Goal: Task Accomplishment & Management: Manage account settings

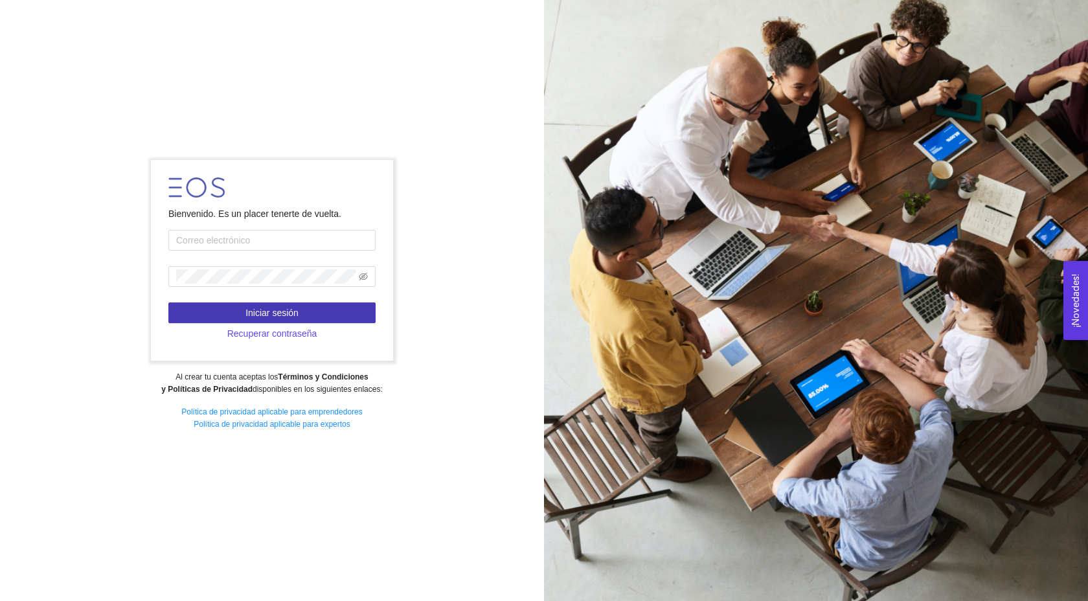
type input "[EMAIL_ADDRESS][DOMAIN_NAME]"
click at [293, 315] on span "Iniciar sesión" at bounding box center [271, 313] width 53 height 14
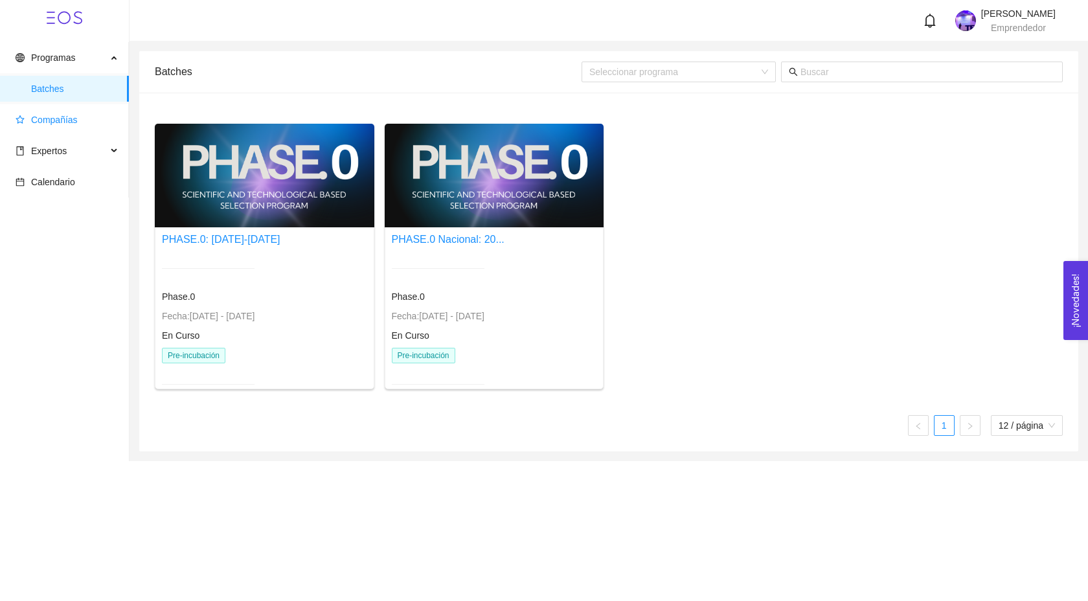
click at [77, 116] on span "Compañías" at bounding box center [54, 120] width 47 height 10
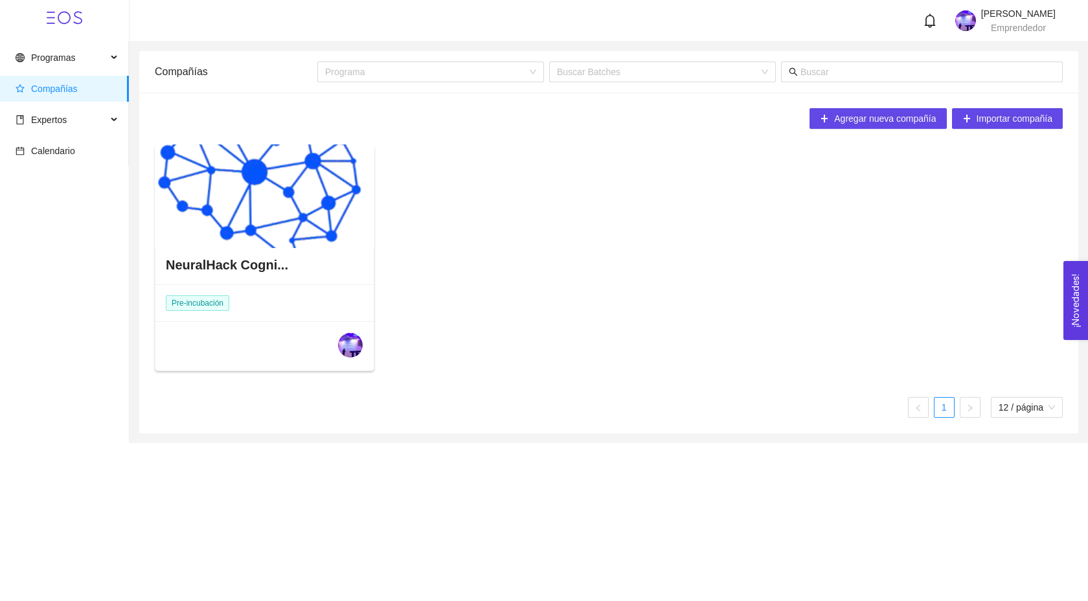
click at [319, 267] on div "NeuralHack Cogni..." at bounding box center [264, 264] width 218 height 39
click at [278, 233] on div at bounding box center [264, 196] width 219 height 104
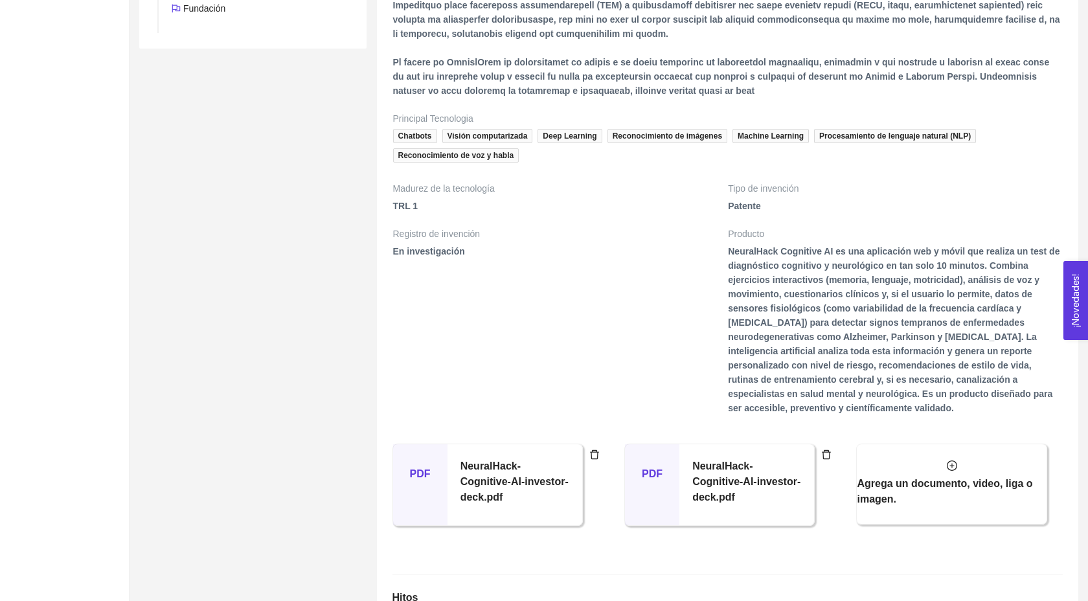
scroll to position [1238, 0]
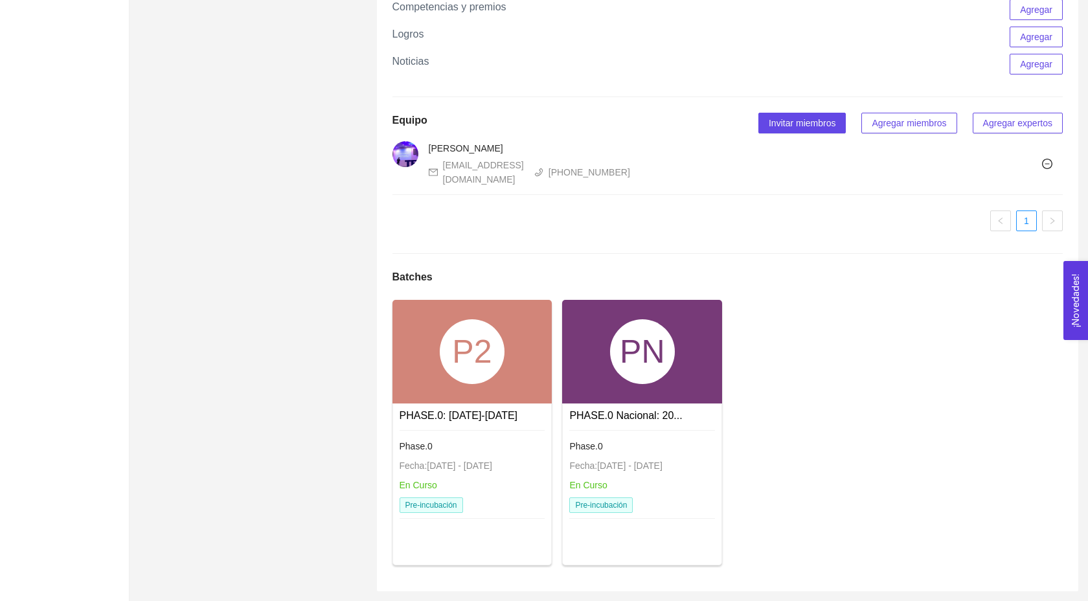
click at [729, 357] on div "P2 PHASE.0: [DATE]-[DATE] Phase.0 Fecha: [DATE] - [DATE] En Curso Pre-incubació…" at bounding box center [727, 438] width 681 height 276
click at [647, 366] on div "PN" at bounding box center [642, 351] width 65 height 65
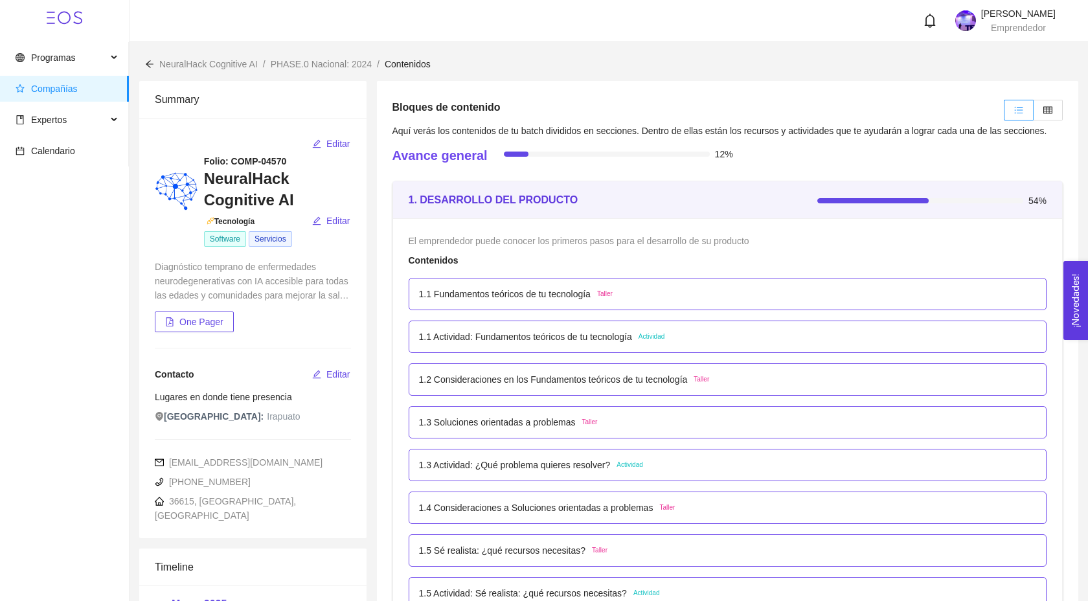
click at [583, 344] on p "1.1 Actividad: Fundamentos teóricos de tu tecnología" at bounding box center [525, 337] width 213 height 14
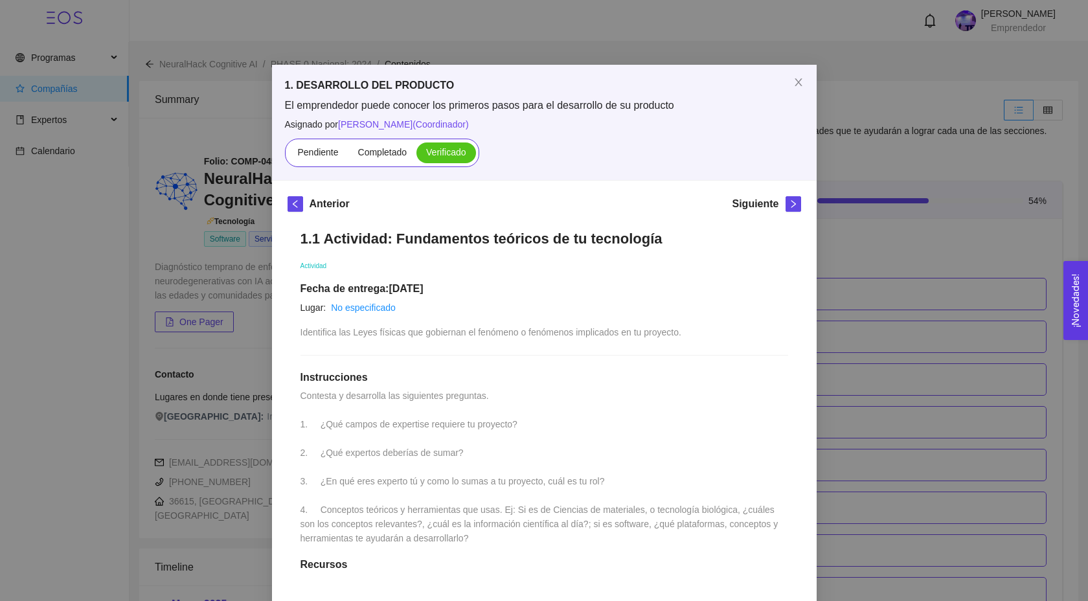
click at [868, 341] on div "1. DESARROLLO DEL PRODUCTO El emprendedor puede conocer los primeros pasos para…" at bounding box center [544, 300] width 1088 height 601
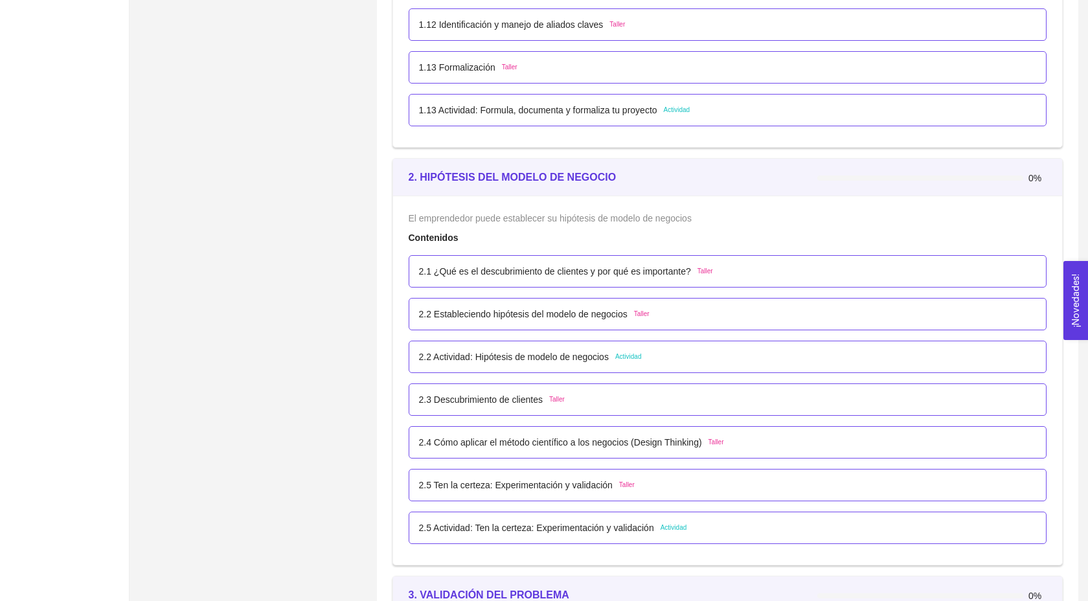
scroll to position [1084, 0]
click at [693, 361] on div "2.2 Actividad: Hipótesis de modelo de negocios Actividad" at bounding box center [728, 354] width 618 height 14
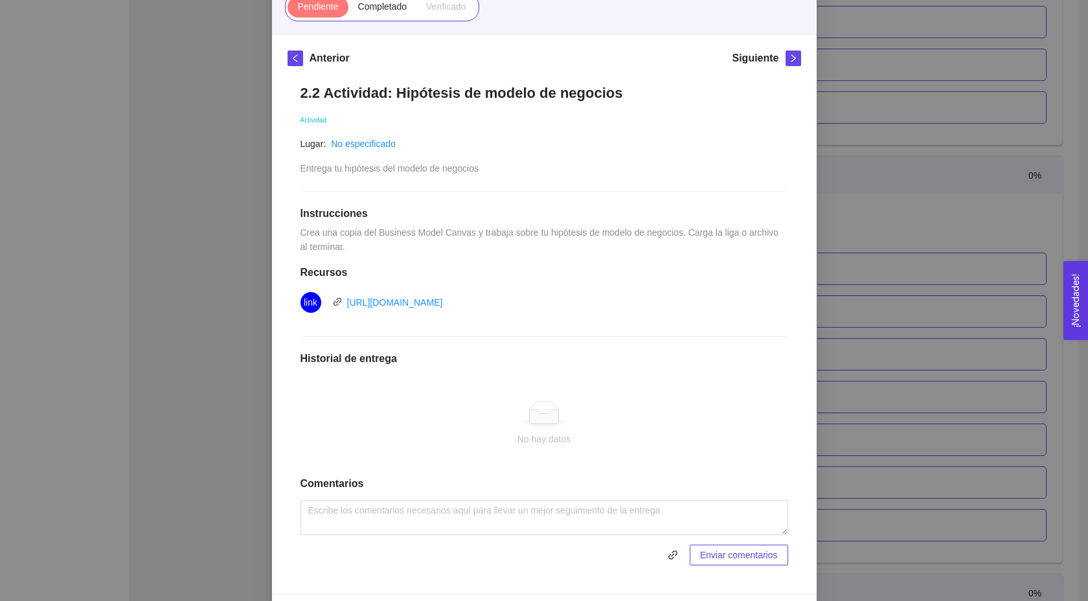
scroll to position [168, 0]
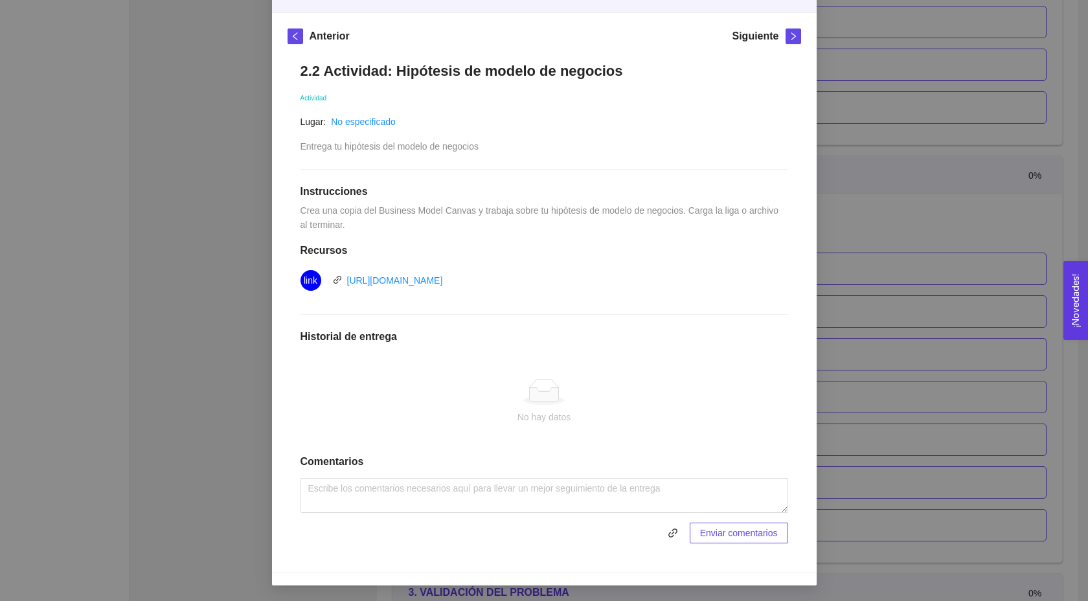
click at [723, 537] on span "Enviar comentarios" at bounding box center [739, 533] width 78 height 14
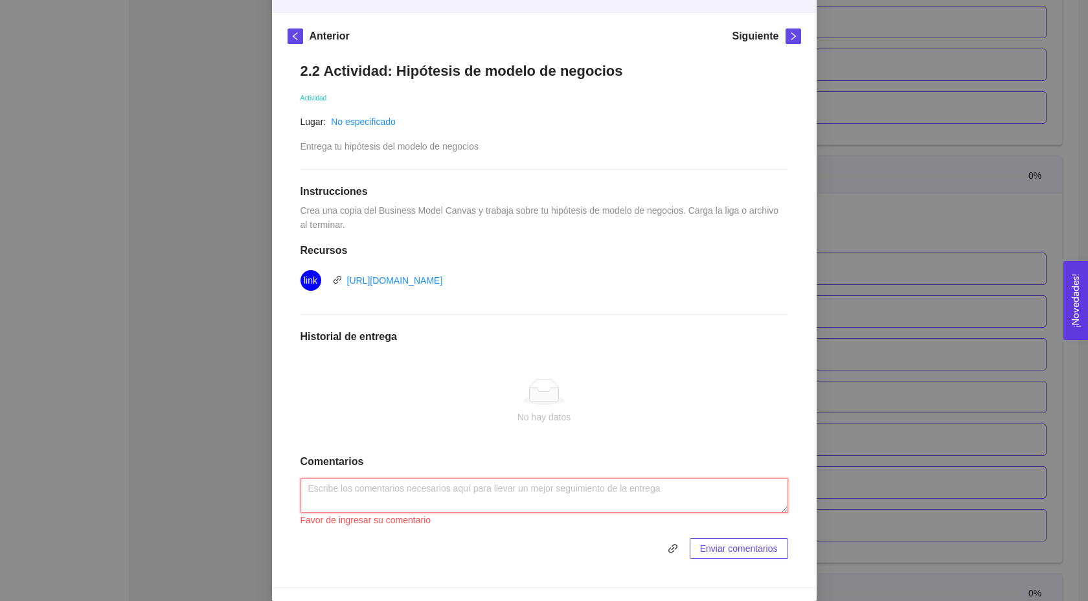
click at [462, 501] on textarea at bounding box center [544, 495] width 488 height 35
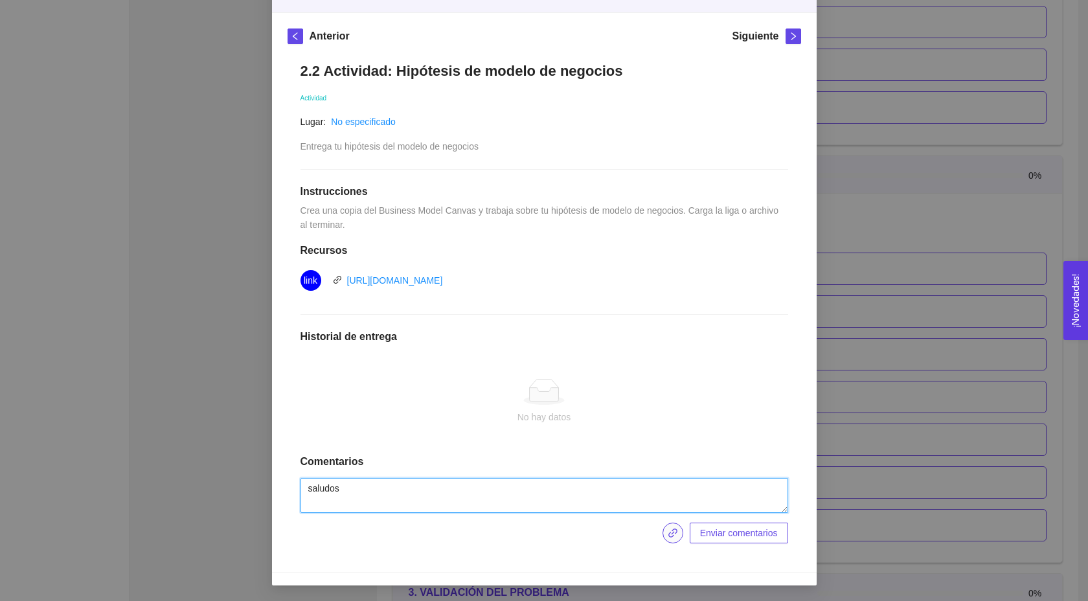
type textarea "saludos"
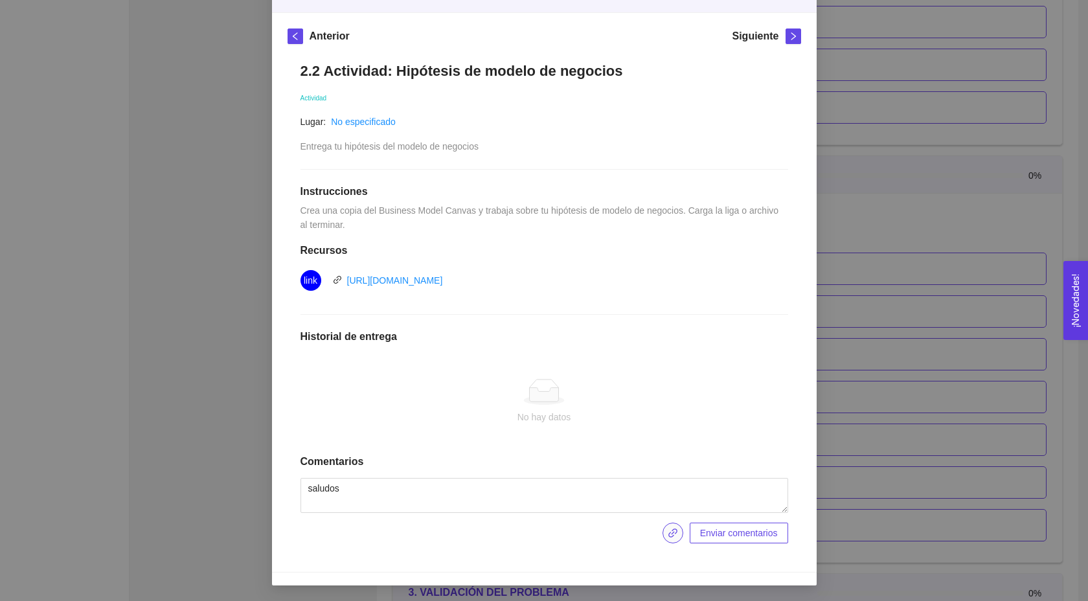
click at [668, 532] on icon "link" at bounding box center [673, 533] width 10 height 10
click at [729, 528] on span "Enviar entregables" at bounding box center [740, 533] width 76 height 14
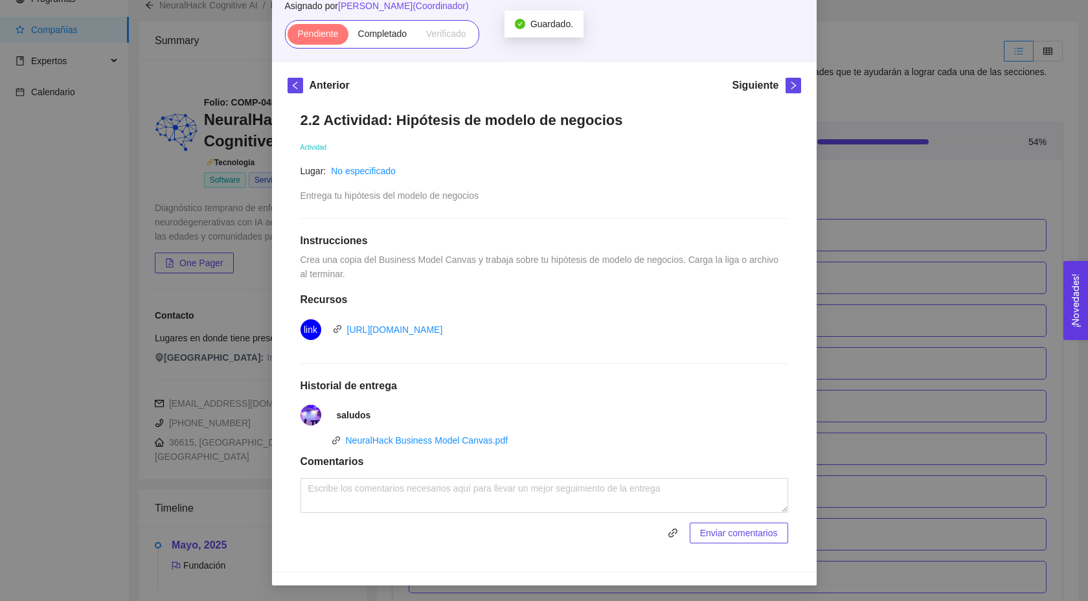
scroll to position [1084, 0]
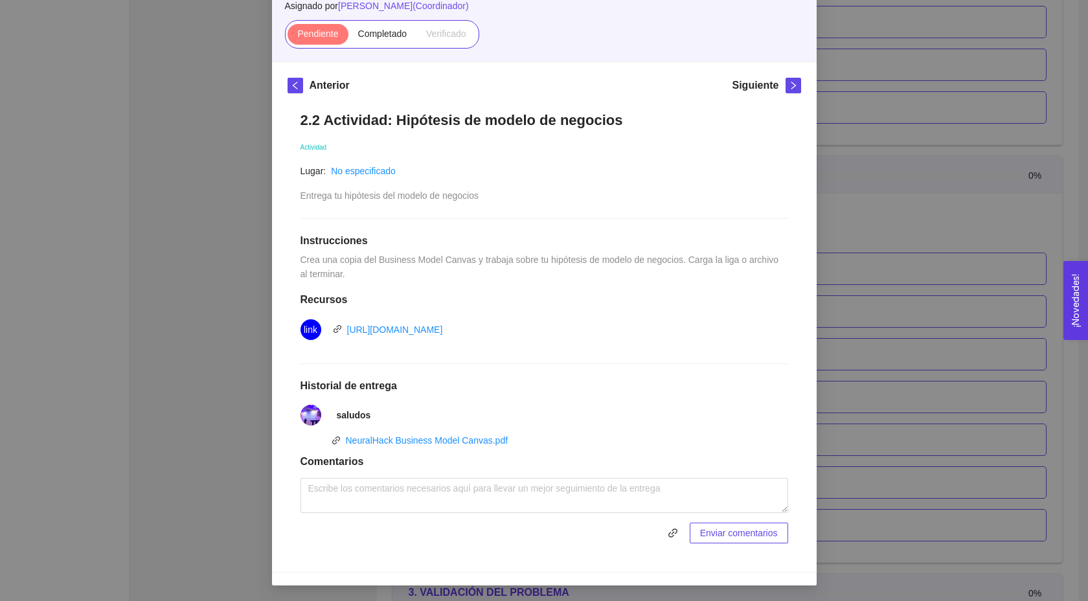
click at [780, 87] on div "Siguiente" at bounding box center [766, 88] width 69 height 21
click at [791, 84] on icon "right" at bounding box center [793, 85] width 9 height 9
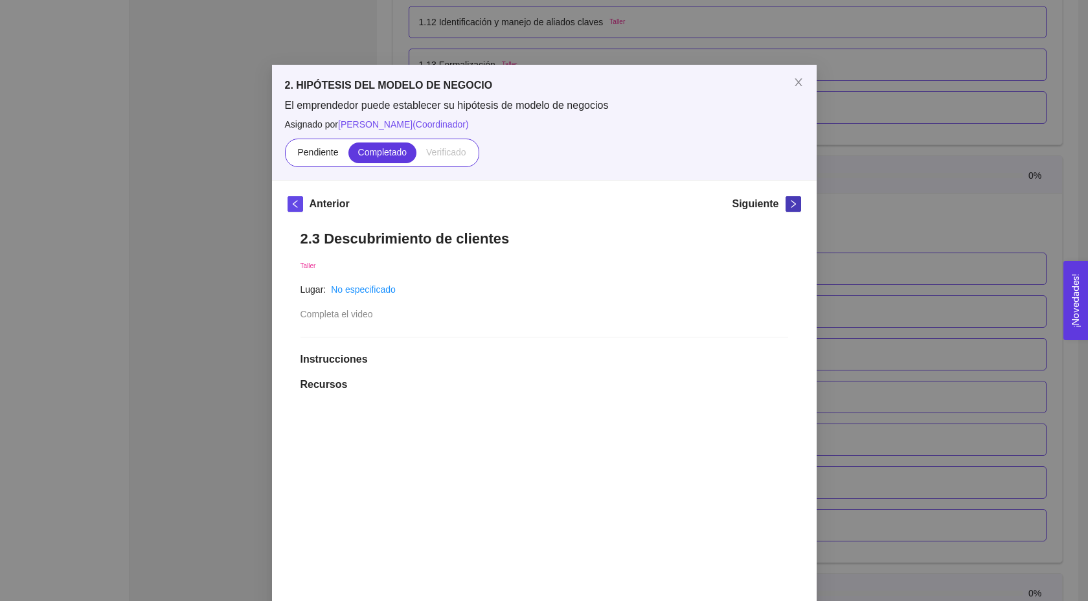
click at [791, 197] on button "button" at bounding box center [793, 204] width 16 height 16
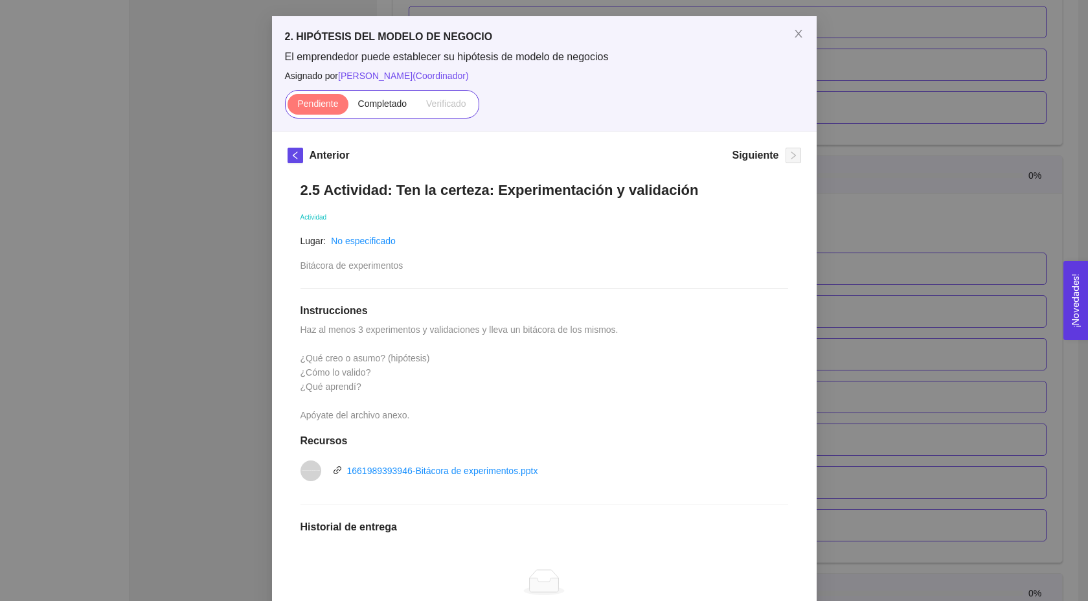
scroll to position [50, 0]
click at [466, 471] on link "1661989393946-Bitácora de experimentos.pptx" at bounding box center [442, 469] width 191 height 10
click at [839, 143] on div "2. HIPÓTESIS DEL MODELO DE NEGOCIO El emprendedor puede establecer su hipótesis…" at bounding box center [544, 300] width 1088 height 601
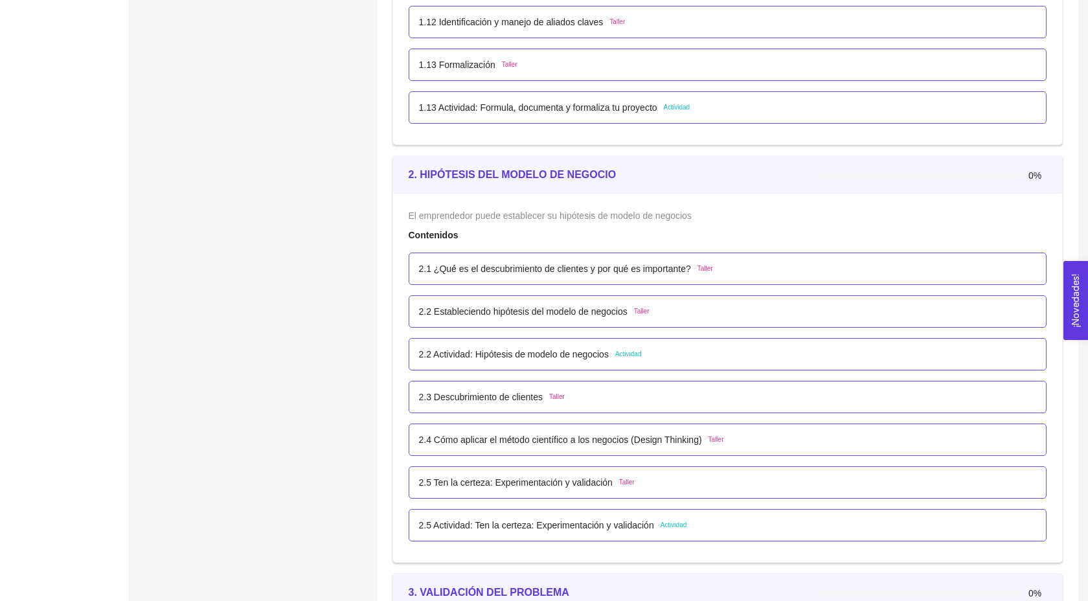
click at [617, 115] on p "1.13 Actividad: Formula, documenta y formaliza tu proyecto" at bounding box center [538, 107] width 238 height 14
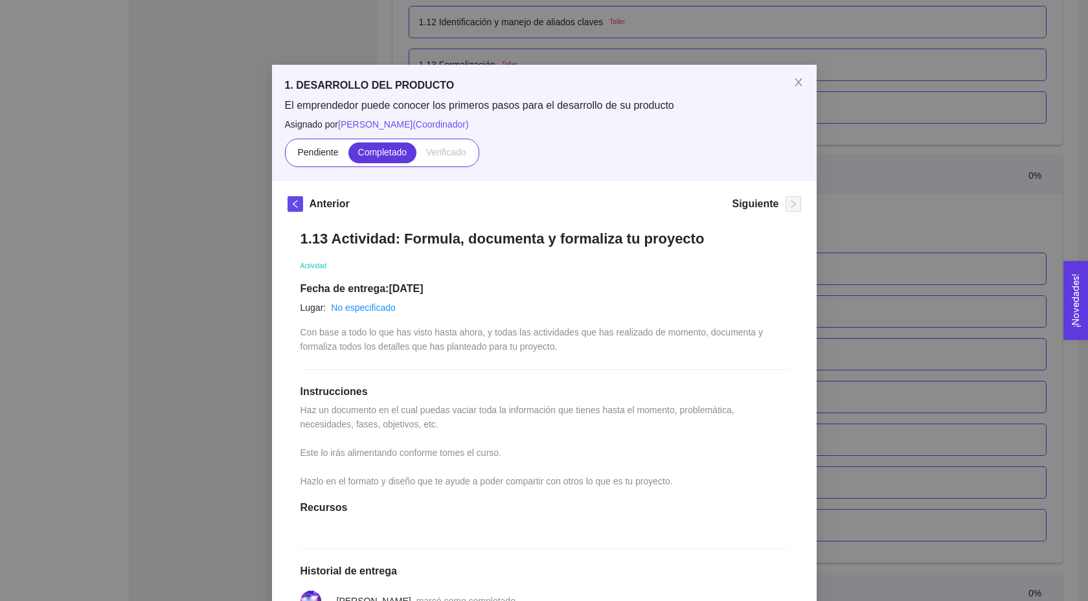
click at [846, 236] on div "1. DESARROLLO DEL PRODUCTO El emprendedor puede conocer los primeros pasos para…" at bounding box center [544, 300] width 1088 height 601
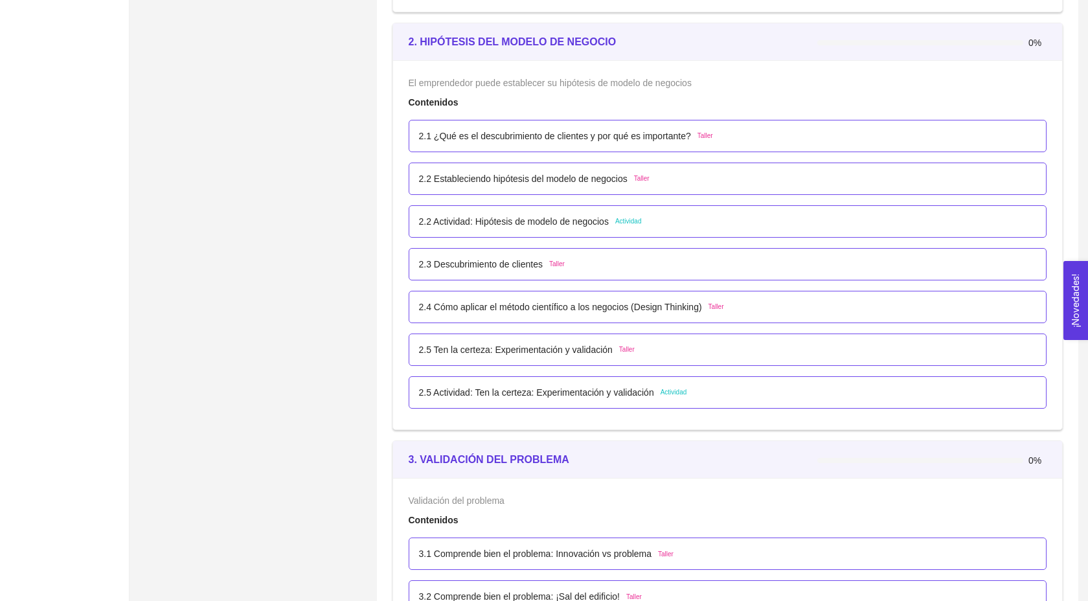
scroll to position [1235, 0]
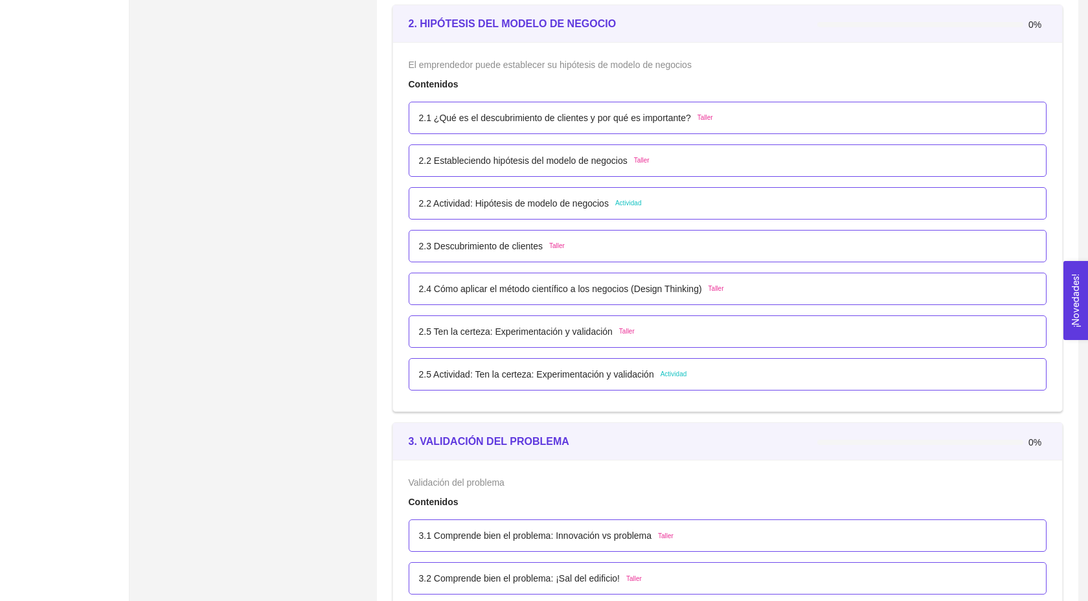
click at [610, 381] on p "2.5 Actividad: Ten la certeza: Experimentación y validación" at bounding box center [536, 374] width 235 height 14
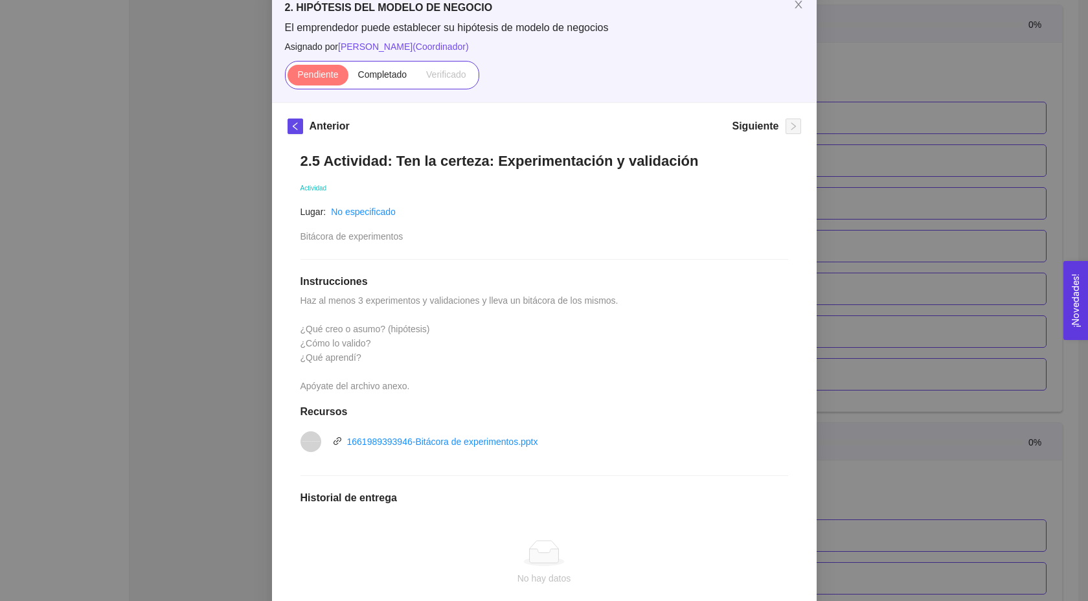
scroll to position [97, 0]
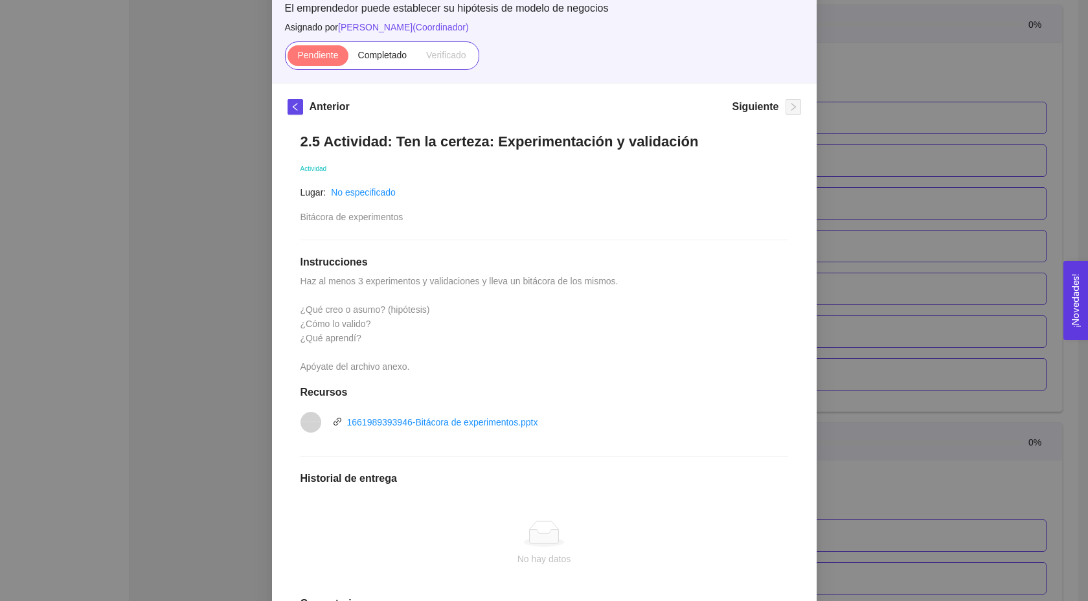
click at [834, 339] on div "2. HIPÓTESIS DEL MODELO DE NEGOCIO El emprendedor puede establecer su hipótesis…" at bounding box center [544, 300] width 1088 height 601
click at [875, 355] on div "2. HIPÓTESIS DEL MODELO DE NEGOCIO El emprendedor puede establecer su hipótesis…" at bounding box center [544, 300] width 1088 height 601
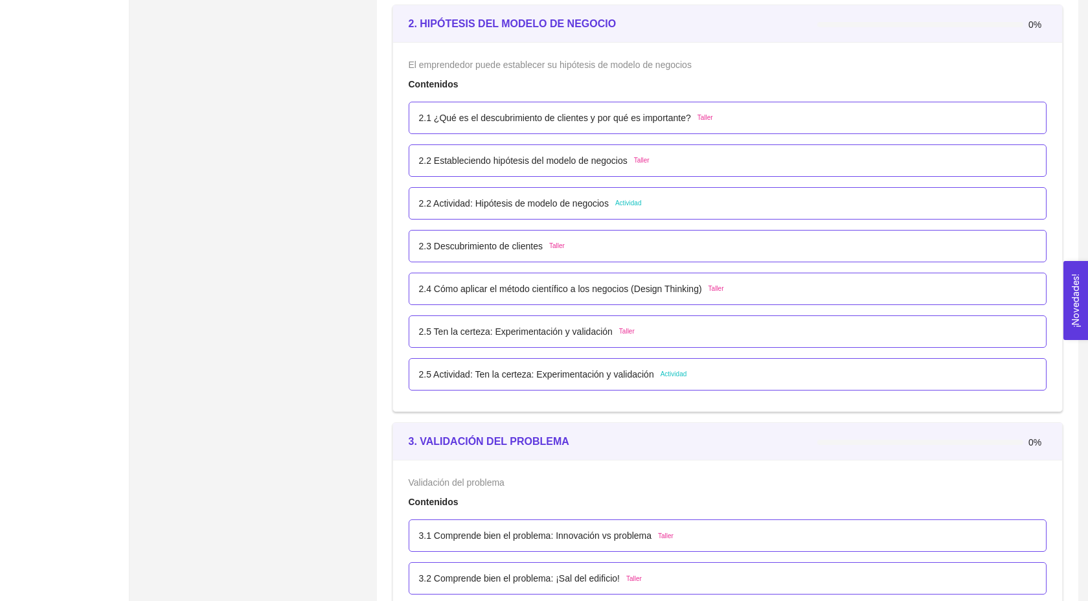
click at [757, 339] on div "2.5 Ten la certeza: Experimentación y validación Taller" at bounding box center [728, 331] width 618 height 14
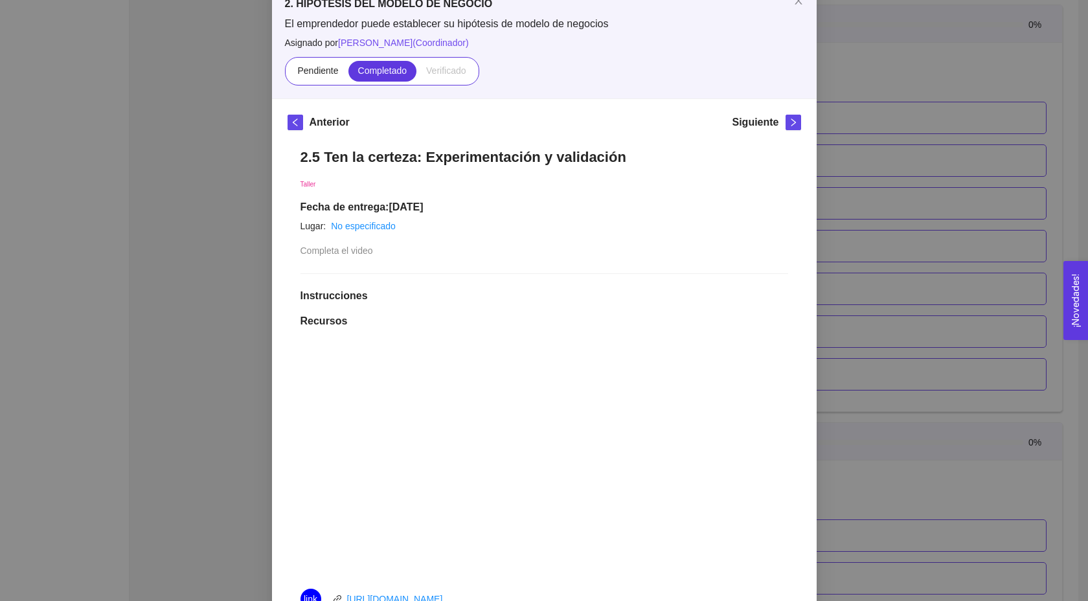
scroll to position [85, 0]
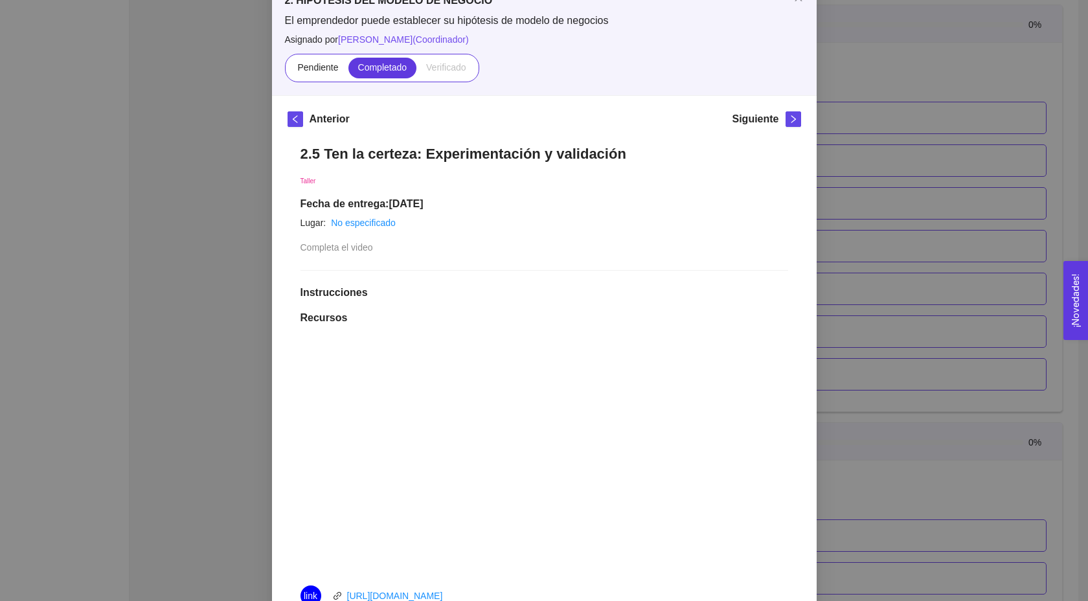
click at [888, 467] on div "2. HIPÓTESIS DEL MODELO DE NEGOCIO El emprendedor puede establecer su hipótesis…" at bounding box center [544, 300] width 1088 height 601
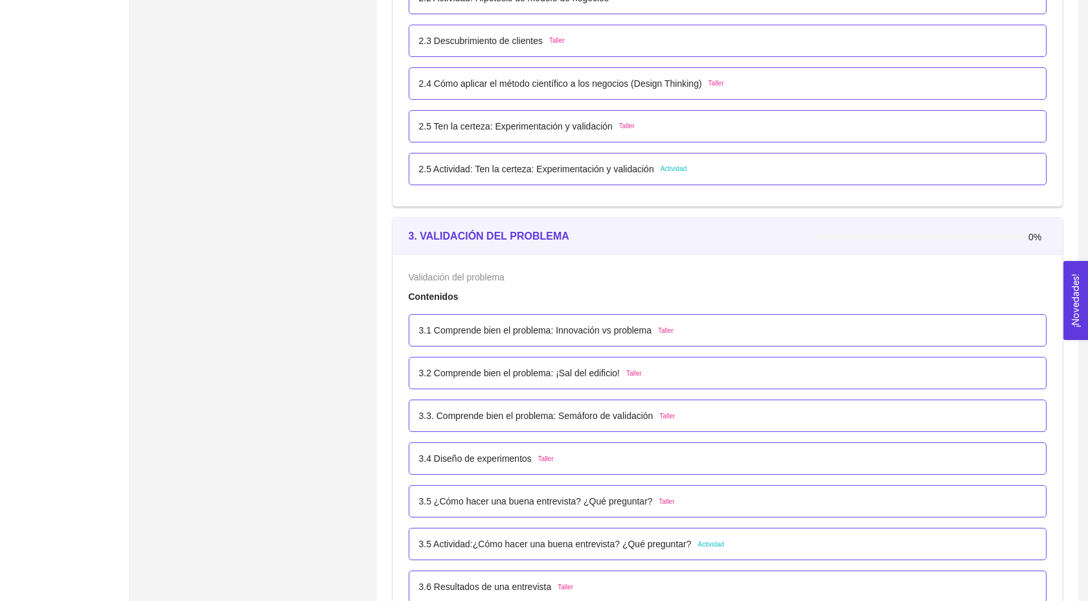
scroll to position [1401, 0]
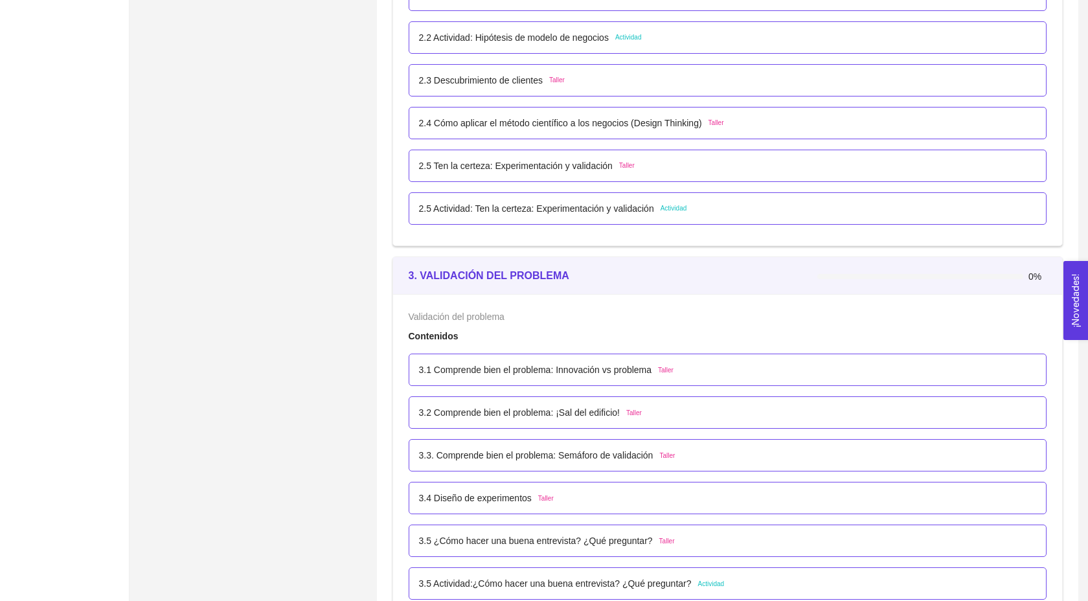
click at [620, 377] on p "3.1 Comprende bien el problema: Innovación vs problema" at bounding box center [535, 370] width 233 height 14
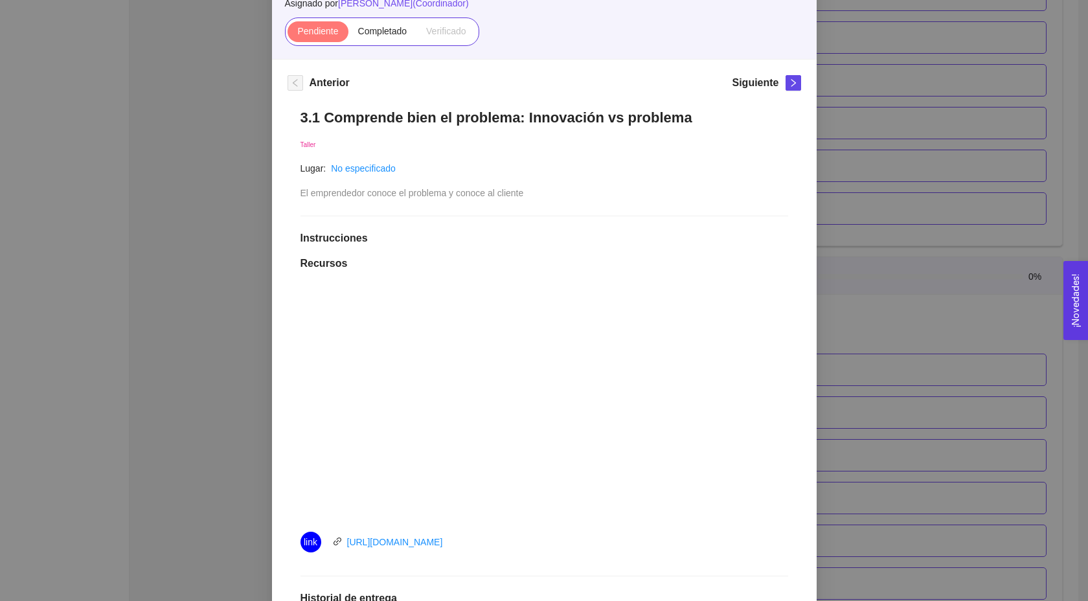
scroll to position [0, 0]
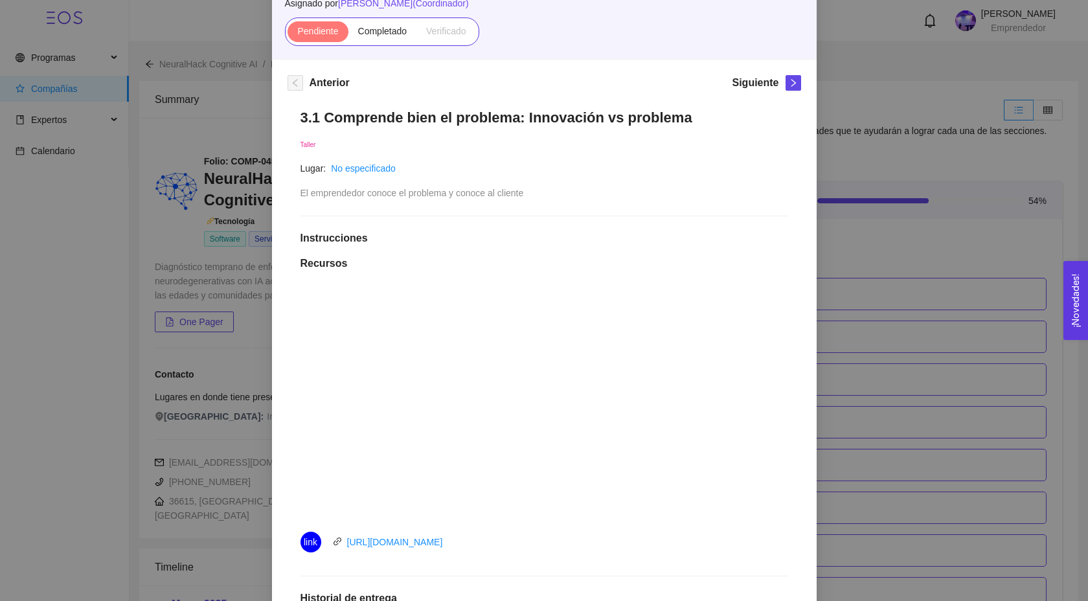
click at [396, 20] on div "Pendiente Completado Verificado" at bounding box center [382, 31] width 194 height 28
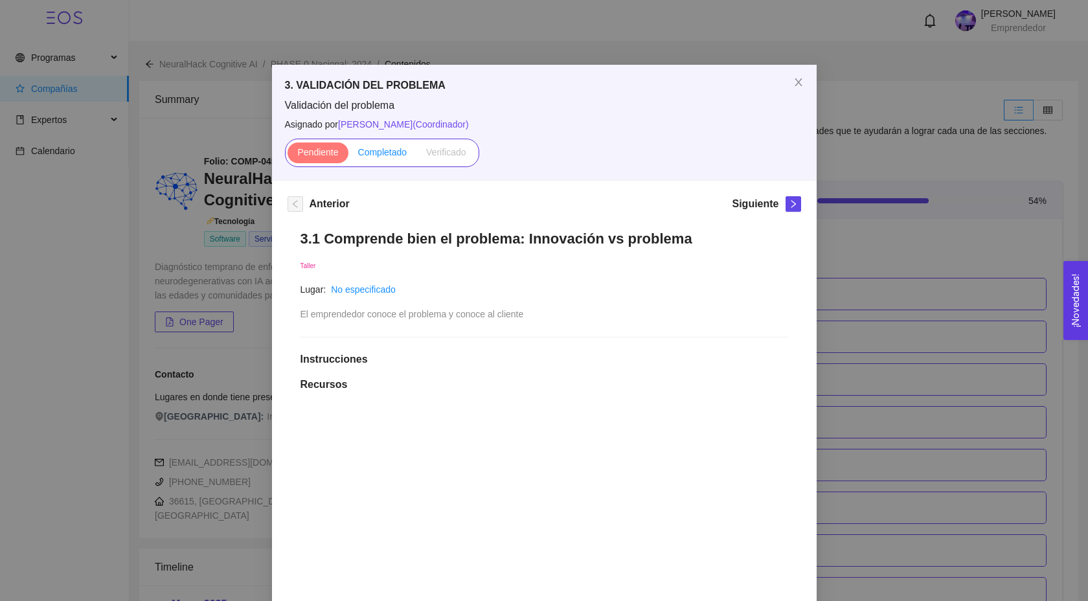
click at [377, 148] on span "Completado" at bounding box center [382, 152] width 49 height 10
click at [348, 155] on input "Completado" at bounding box center [348, 155] width 0 height 0
click at [789, 199] on icon "right" at bounding box center [793, 203] width 9 height 9
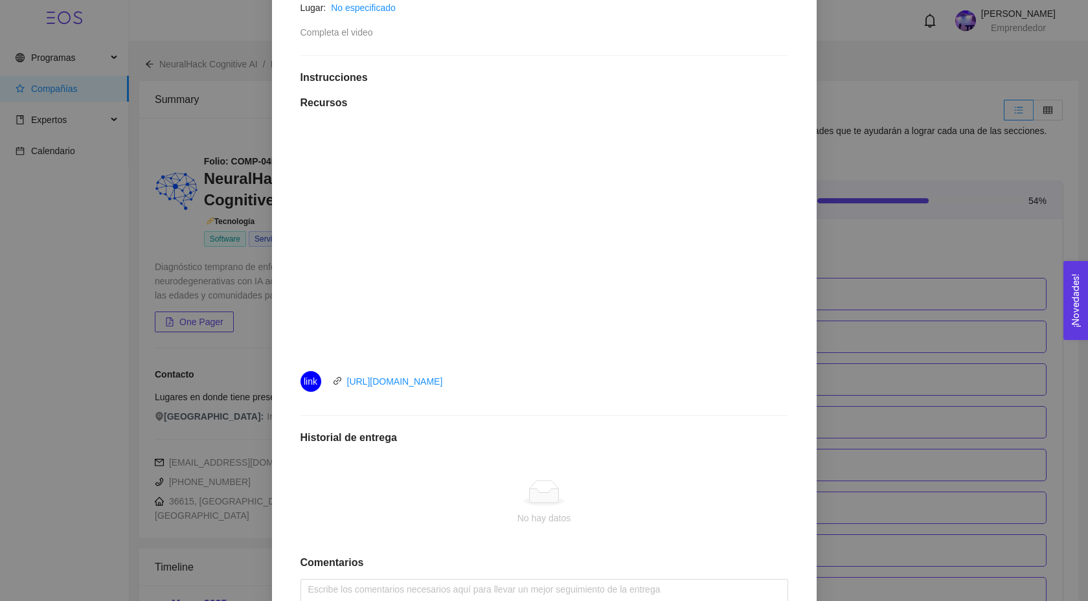
scroll to position [308, 0]
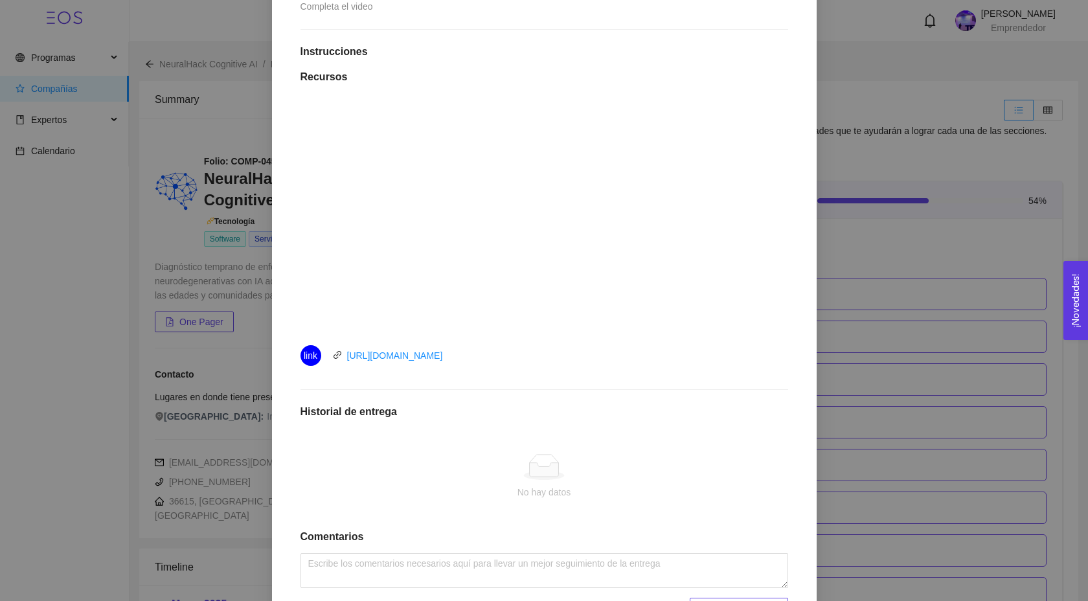
click at [925, 271] on div "3. VALIDACIÓN DEL PROBLEMA Validación del problema Asignado por [PERSON_NAME] (…" at bounding box center [544, 300] width 1088 height 601
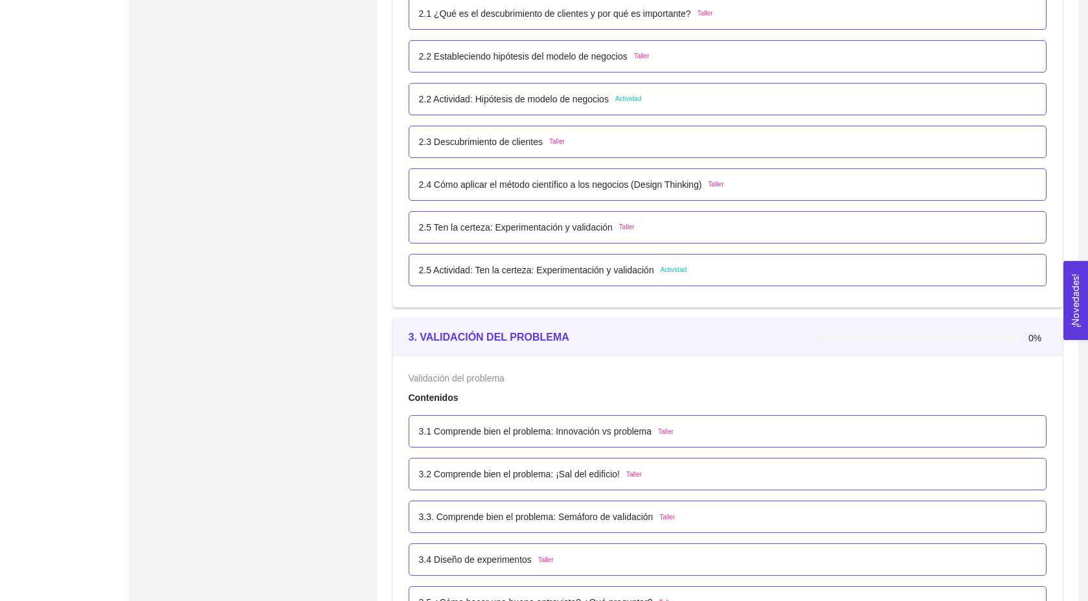
scroll to position [1330, 0]
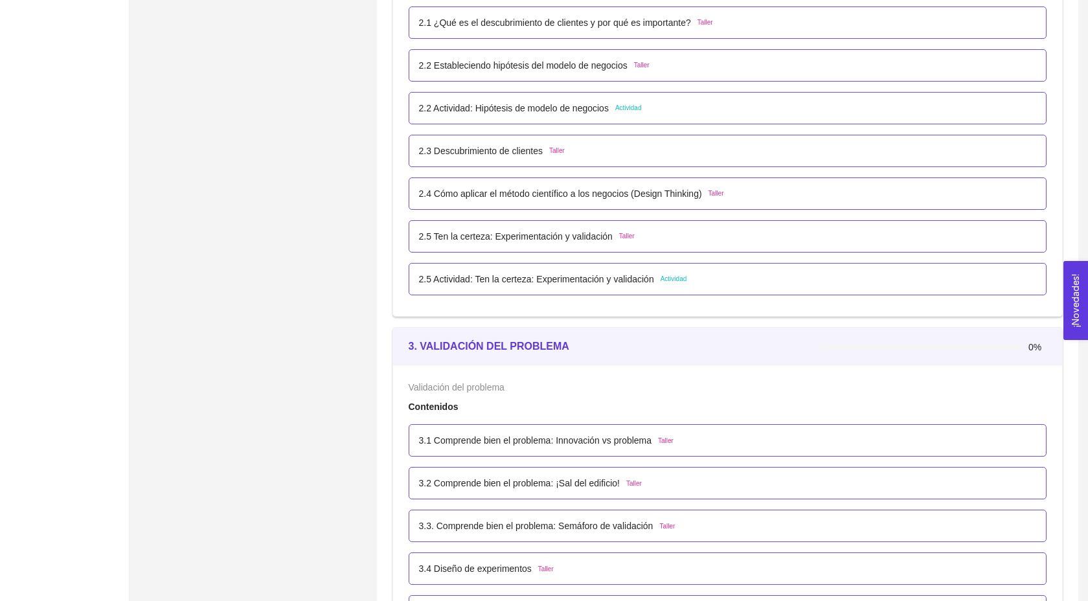
click at [589, 115] on p "2.2 Actividad: Hipótesis de modelo de negocios" at bounding box center [514, 108] width 190 height 14
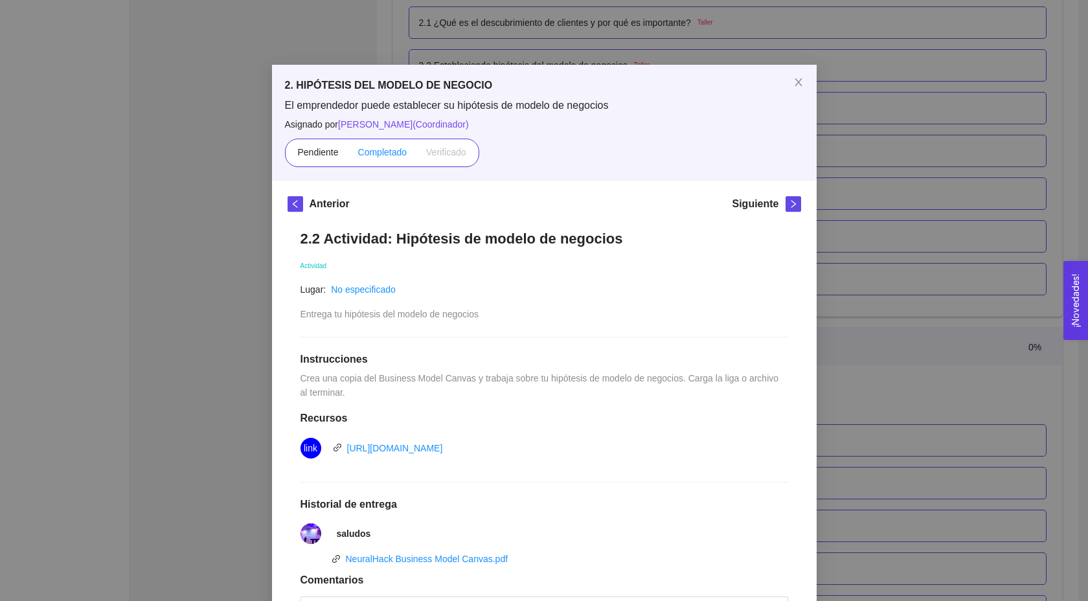
click at [379, 150] on span "Completado" at bounding box center [382, 152] width 49 height 10
click at [348, 155] on input "Completado" at bounding box center [348, 155] width 0 height 0
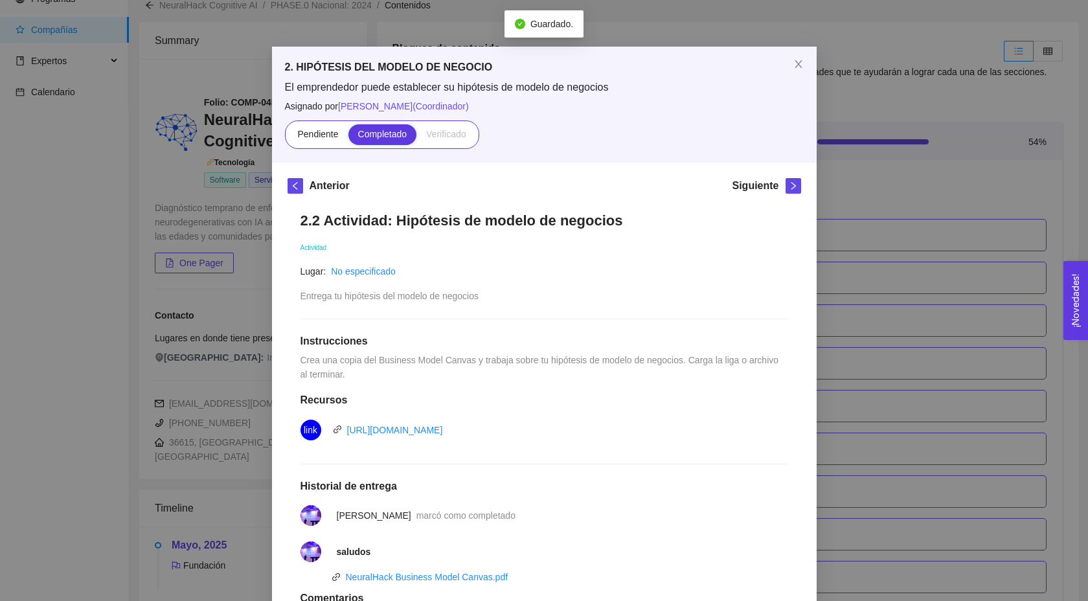
scroll to position [21, 0]
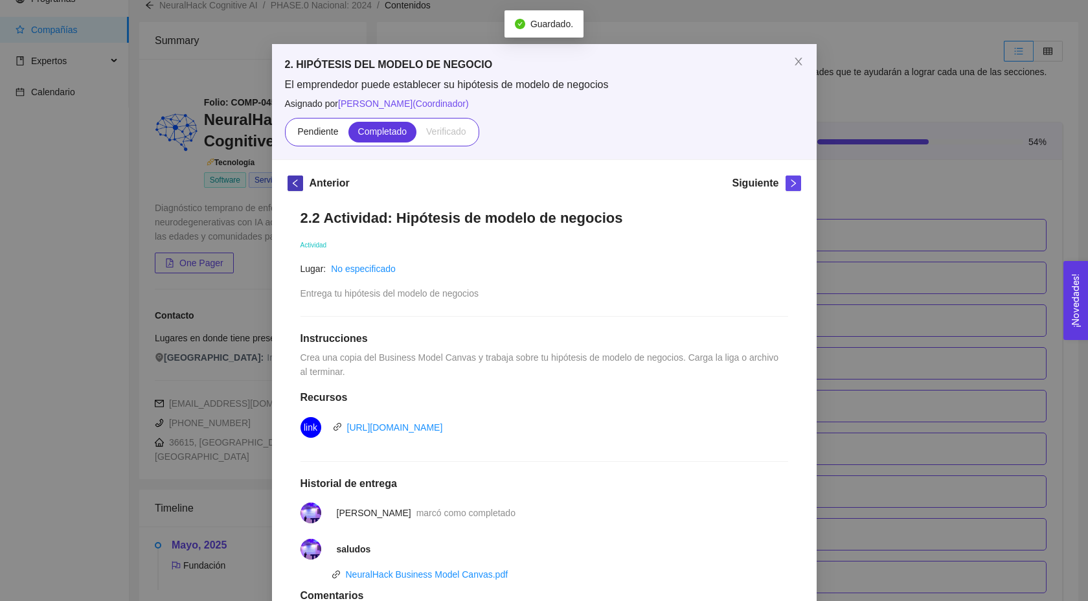
click at [291, 176] on button "button" at bounding box center [295, 183] width 16 height 16
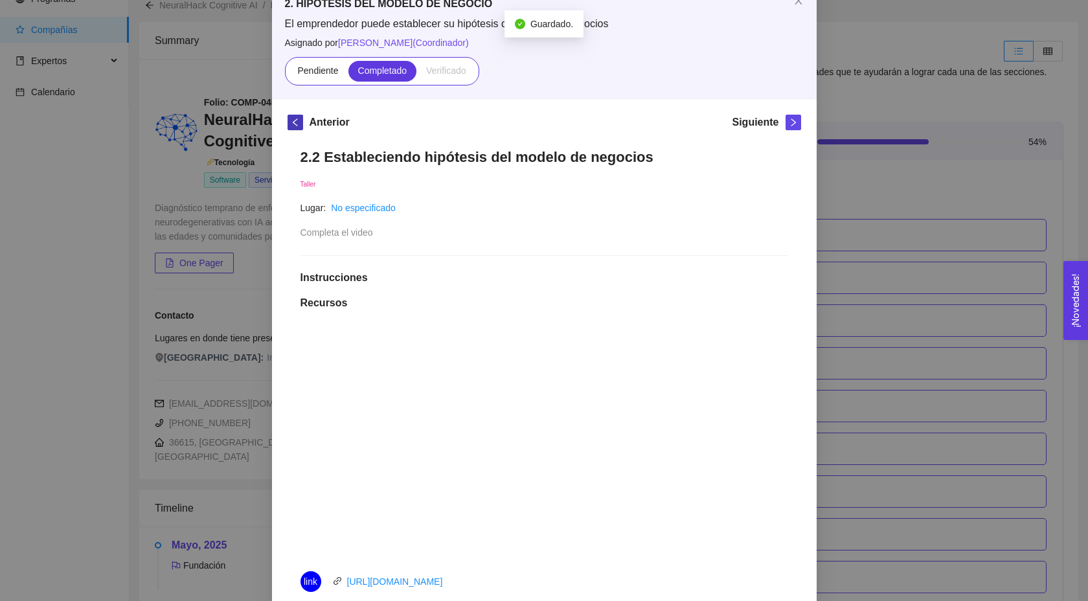
scroll to position [111, 0]
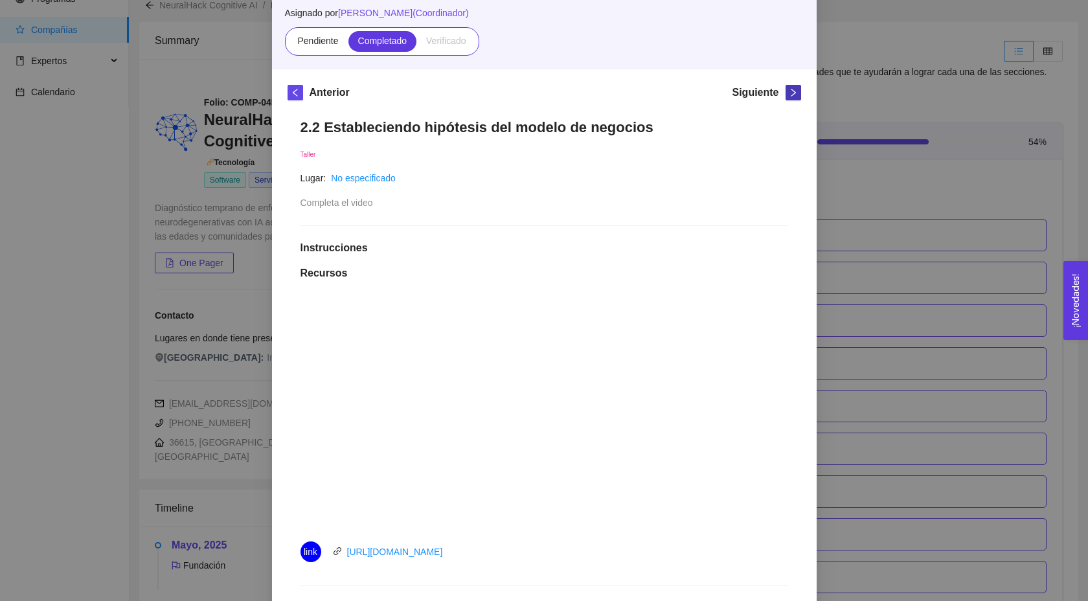
click at [787, 97] on button "button" at bounding box center [793, 93] width 16 height 16
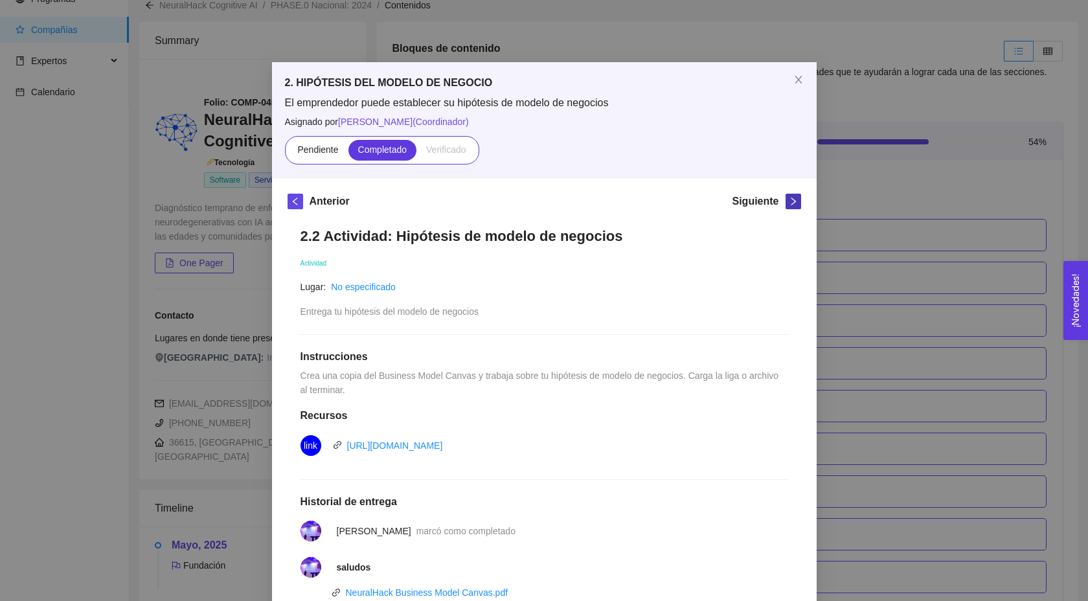
scroll to position [0, 0]
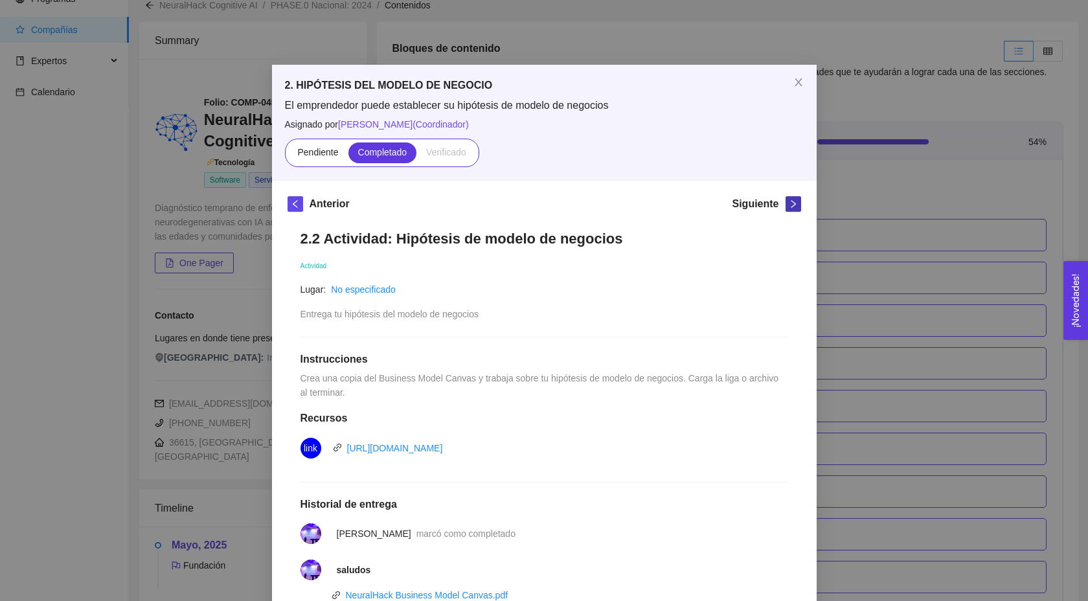
click at [789, 205] on icon "right" at bounding box center [793, 203] width 9 height 9
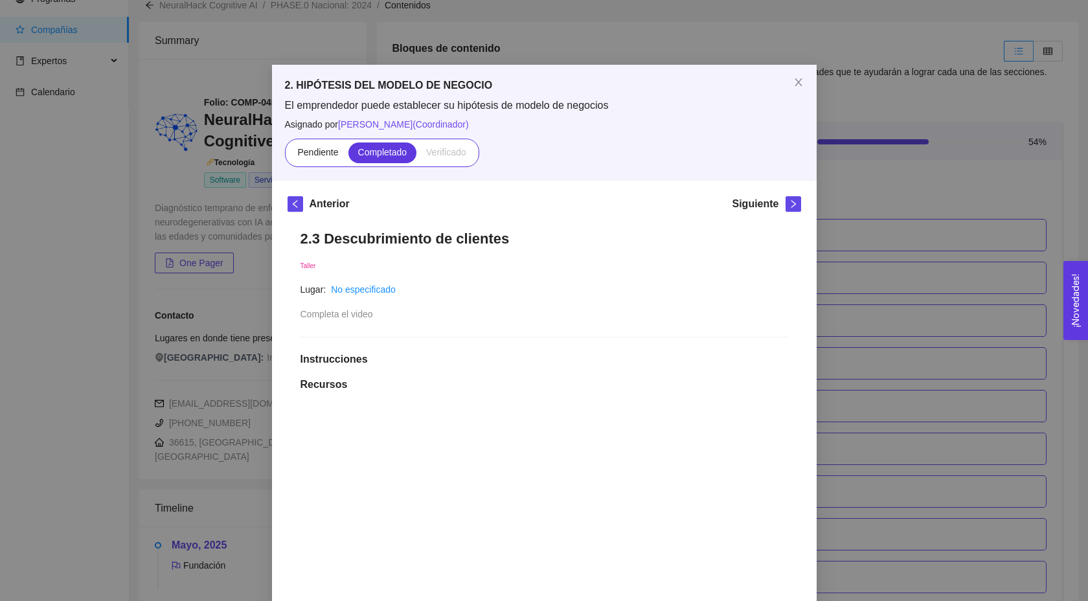
click at [883, 278] on div "2. HIPÓTESIS DEL MODELO DE NEGOCIO El emprendedor puede establecer su hipótesis…" at bounding box center [544, 300] width 1088 height 601
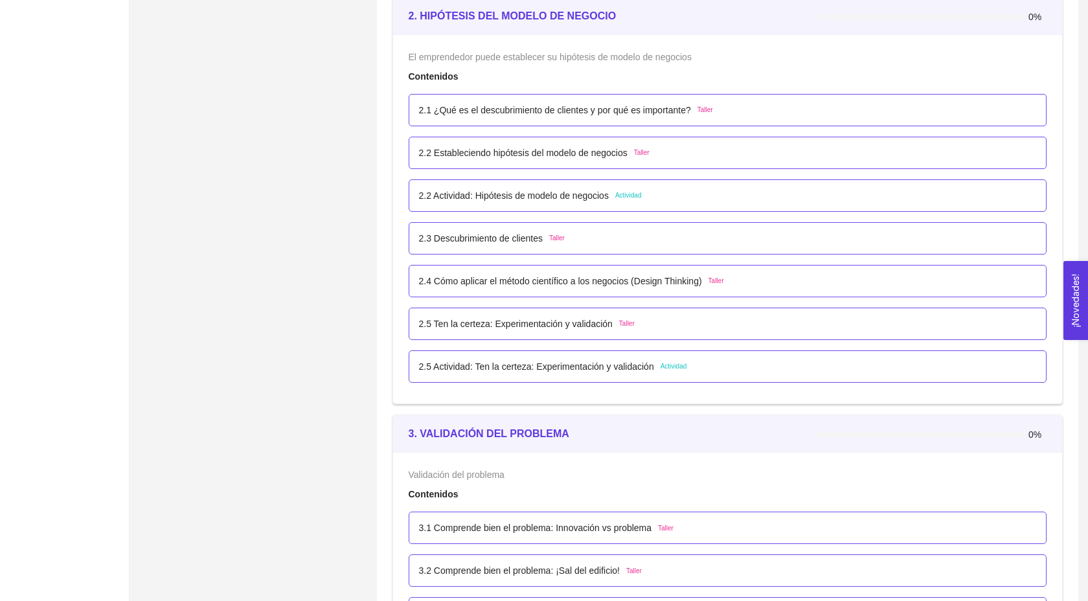
scroll to position [1228, 0]
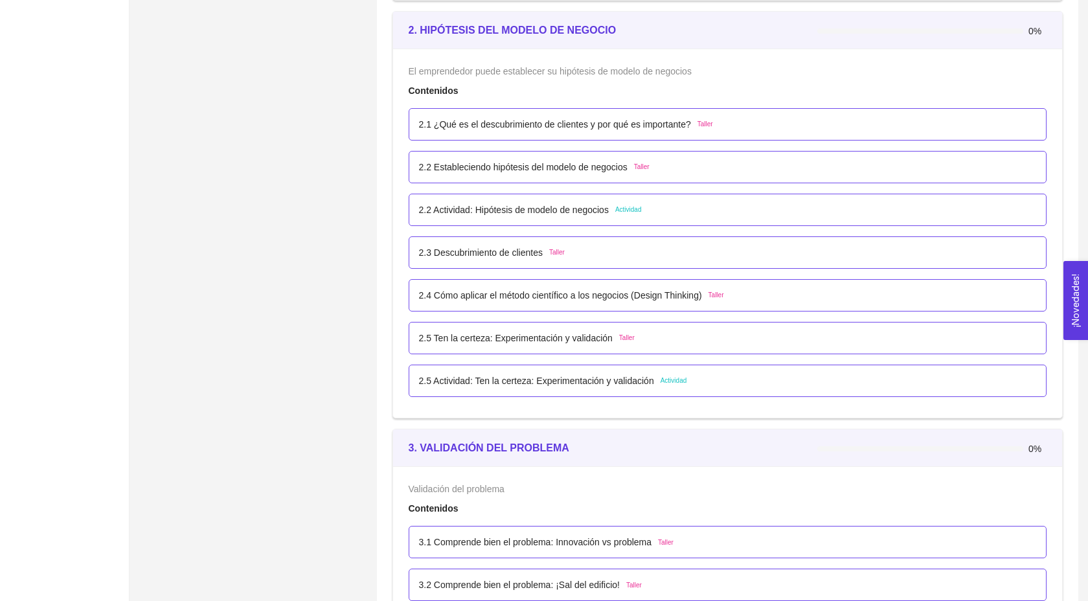
drag, startPoint x: 421, startPoint y: 352, endPoint x: 635, endPoint y: 359, distance: 214.4
click at [635, 345] on div "2.5 Ten la certeza: Experimentación y validación Taller" at bounding box center [527, 338] width 216 height 14
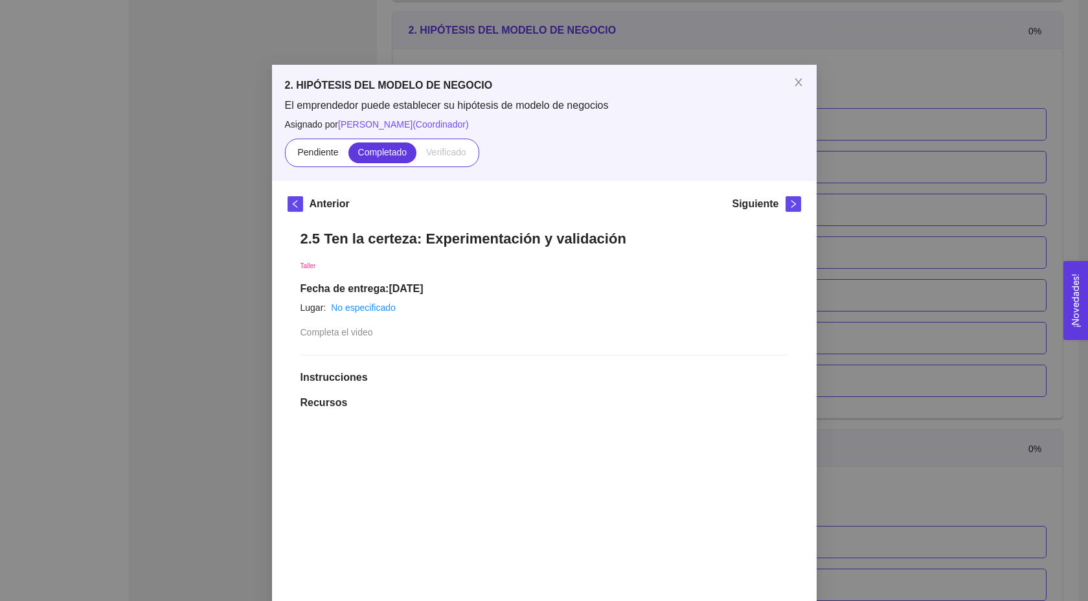
click at [206, 269] on div "2. HIPÓTESIS DEL MODELO DE NEGOCIO El emprendedor puede establecer su hipótesis…" at bounding box center [544, 300] width 1088 height 601
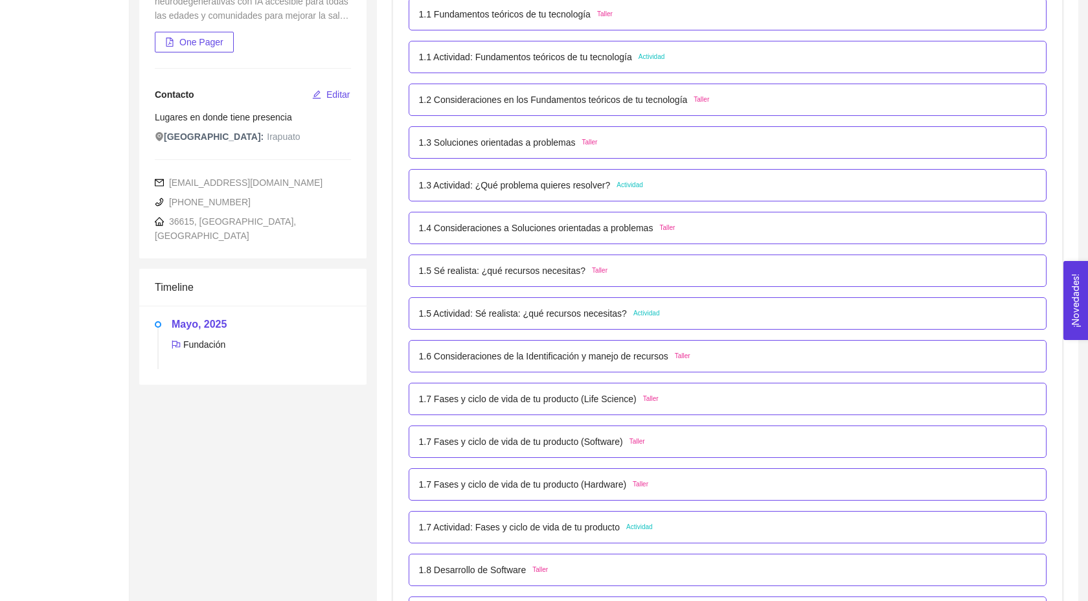
scroll to position [301, 0]
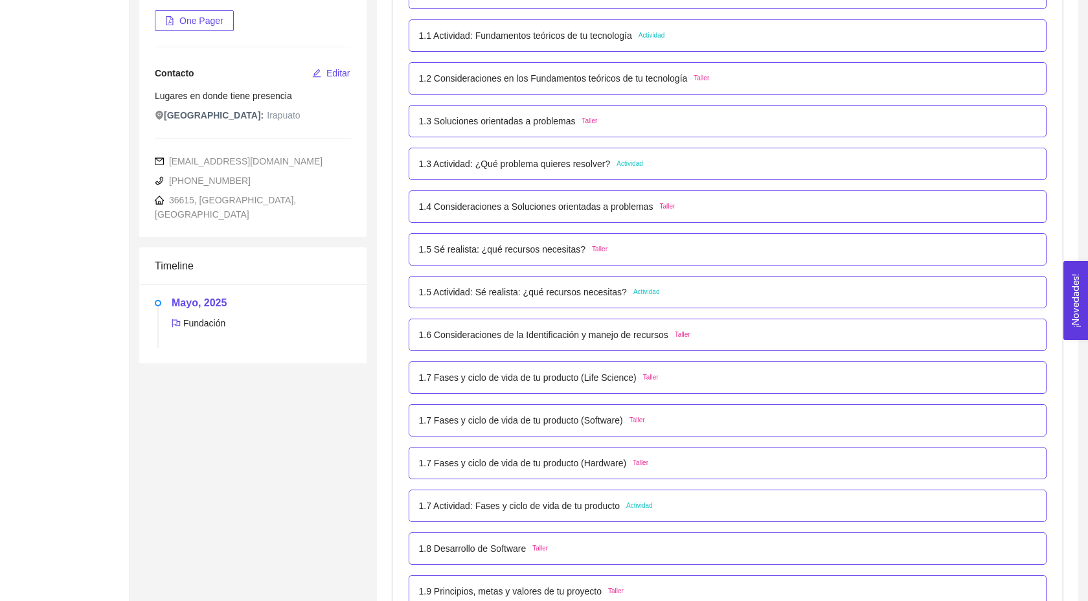
click at [460, 385] on p "1.7 Fases y ciclo de vida de tu producto (Life Science)" at bounding box center [528, 377] width 218 height 14
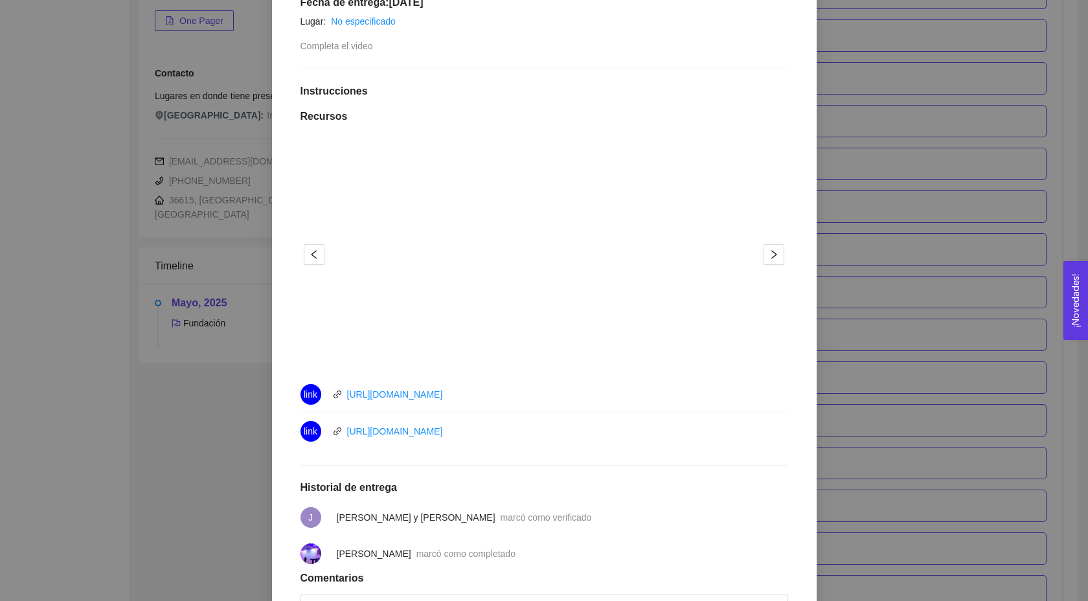
scroll to position [318, 0]
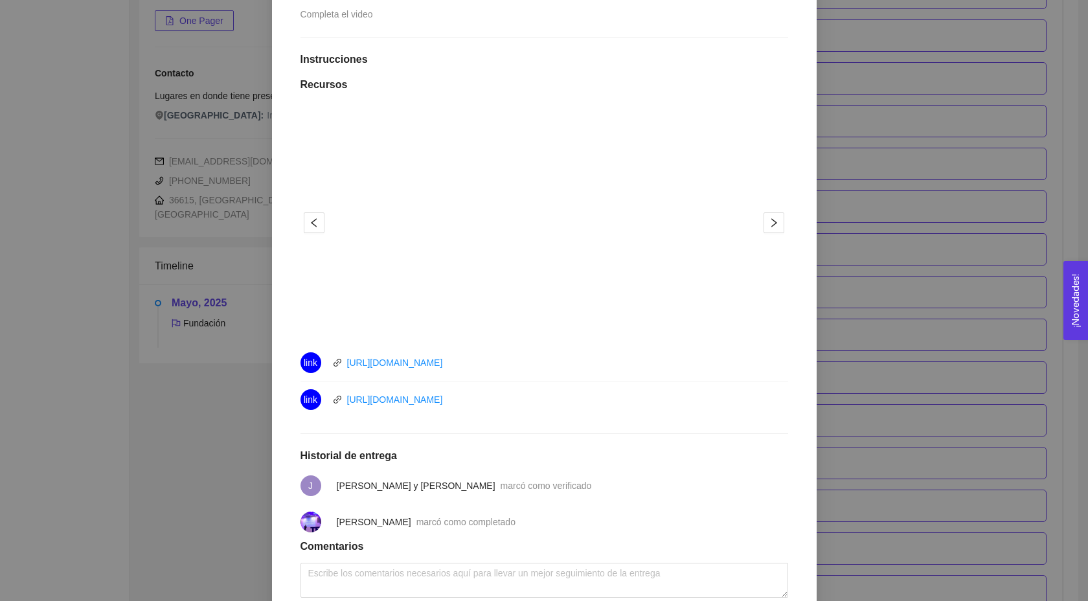
click at [554, 321] on button "2" at bounding box center [553, 322] width 10 height 2
click at [538, 322] on button "1" at bounding box center [534, 322] width 10 height 2
click at [877, 263] on div "1. DESARROLLO DEL PRODUCTO El emprendedor puede conocer los primeros pasos para…" at bounding box center [544, 300] width 1088 height 601
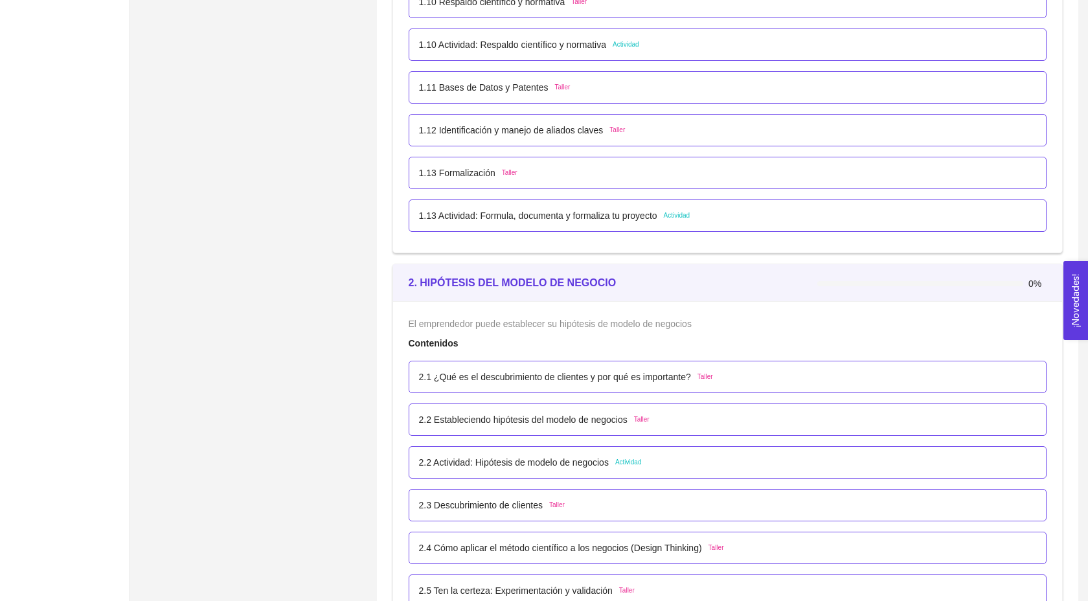
scroll to position [990, 0]
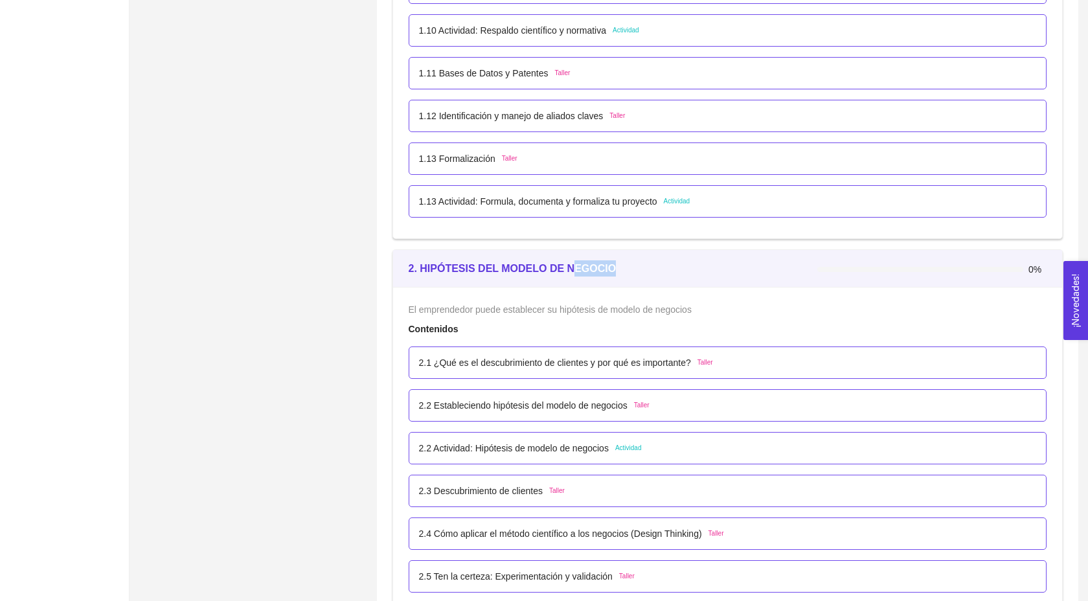
drag, startPoint x: 569, startPoint y: 282, endPoint x: 617, endPoint y: 282, distance: 47.9
click at [617, 276] on div "2. HIPÓTESIS DEL MODELO DE NEGOCIO" at bounding box center [613, 268] width 409 height 16
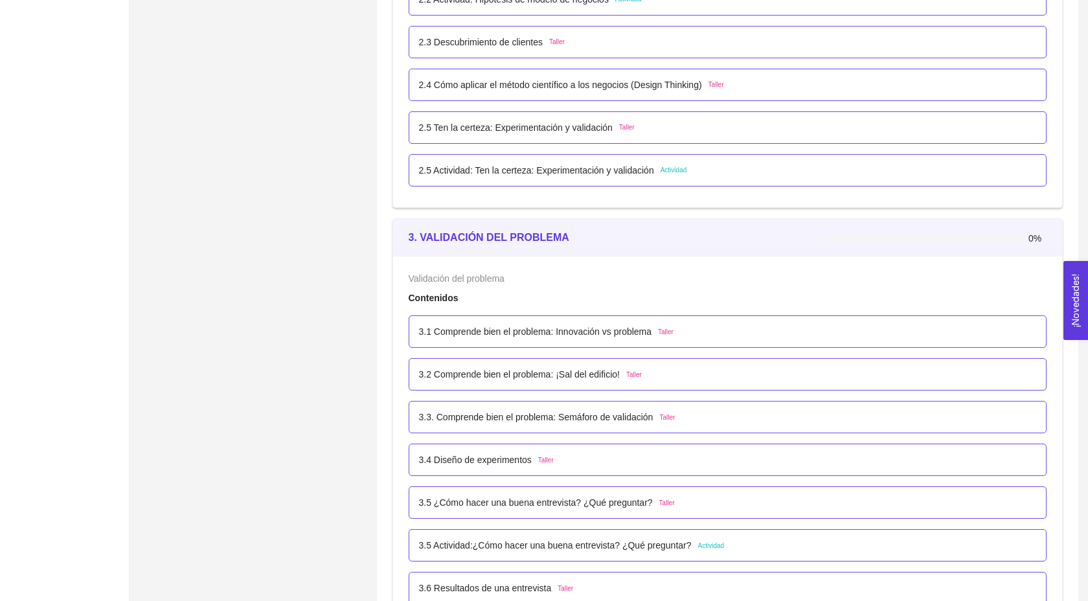
scroll to position [1443, 0]
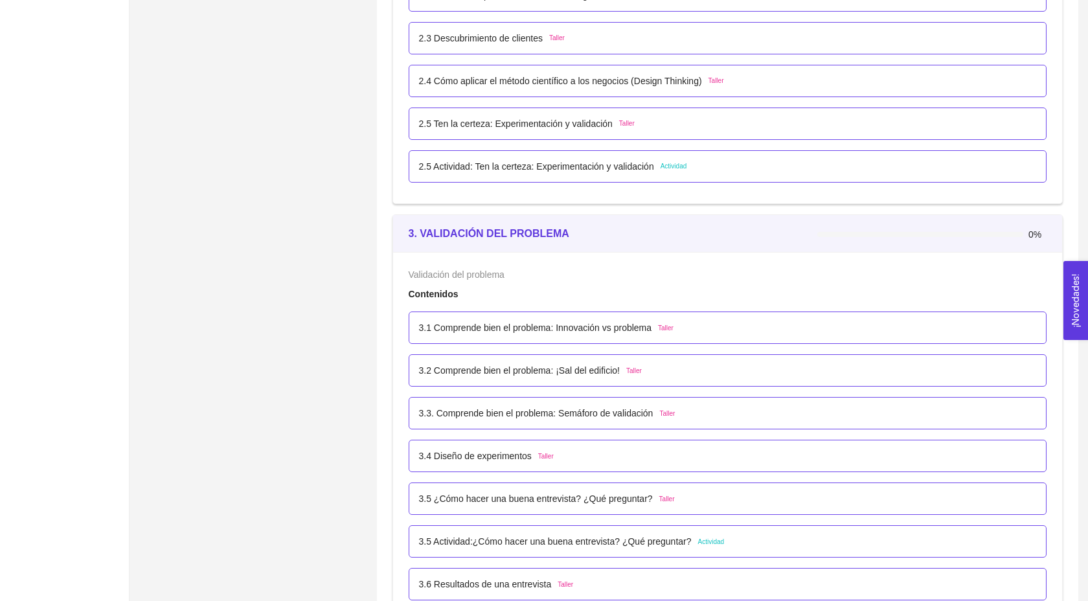
click at [585, 174] on p "2.5 Actividad: Ten la certeza: Experimentación y validación" at bounding box center [536, 166] width 235 height 14
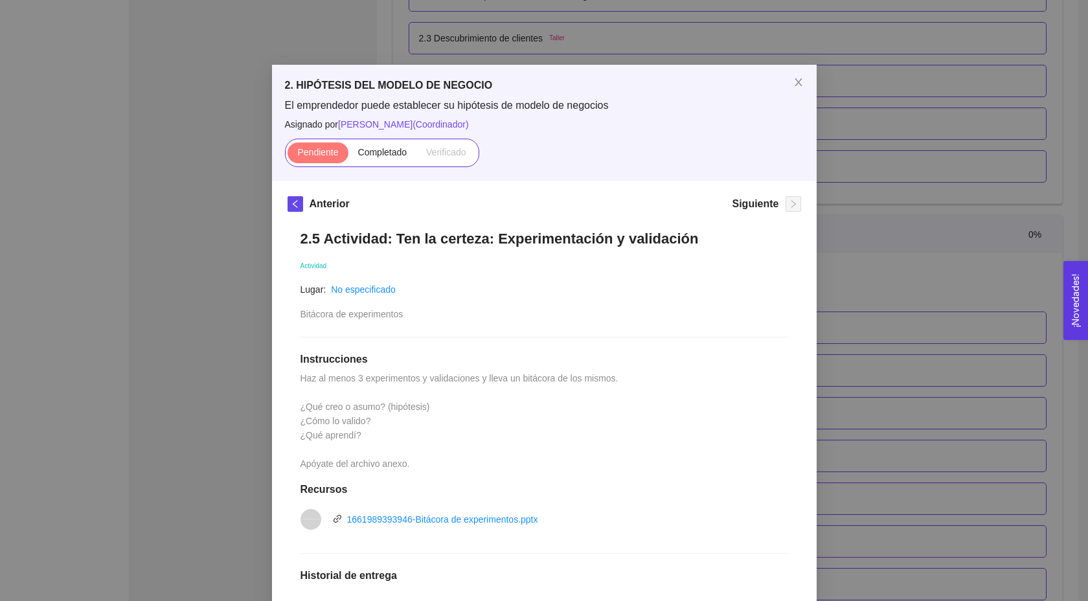
click at [885, 298] on div "2. HIPÓTESIS DEL MODELO DE NEGOCIO El emprendedor puede establecer su hipótesis…" at bounding box center [544, 300] width 1088 height 601
